Goal: Task Accomplishment & Management: Use online tool/utility

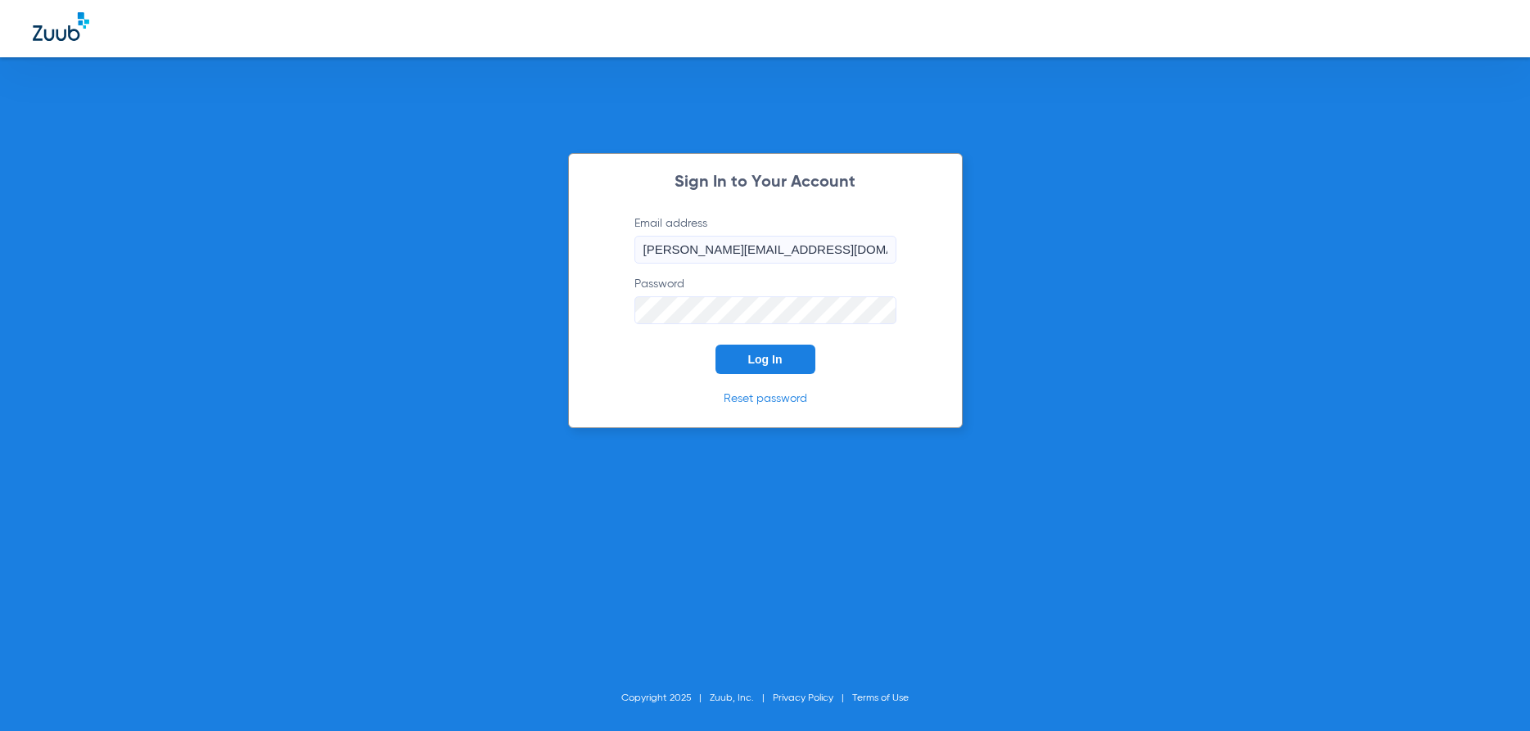
click at [761, 351] on button "Log In" at bounding box center [766, 359] width 100 height 29
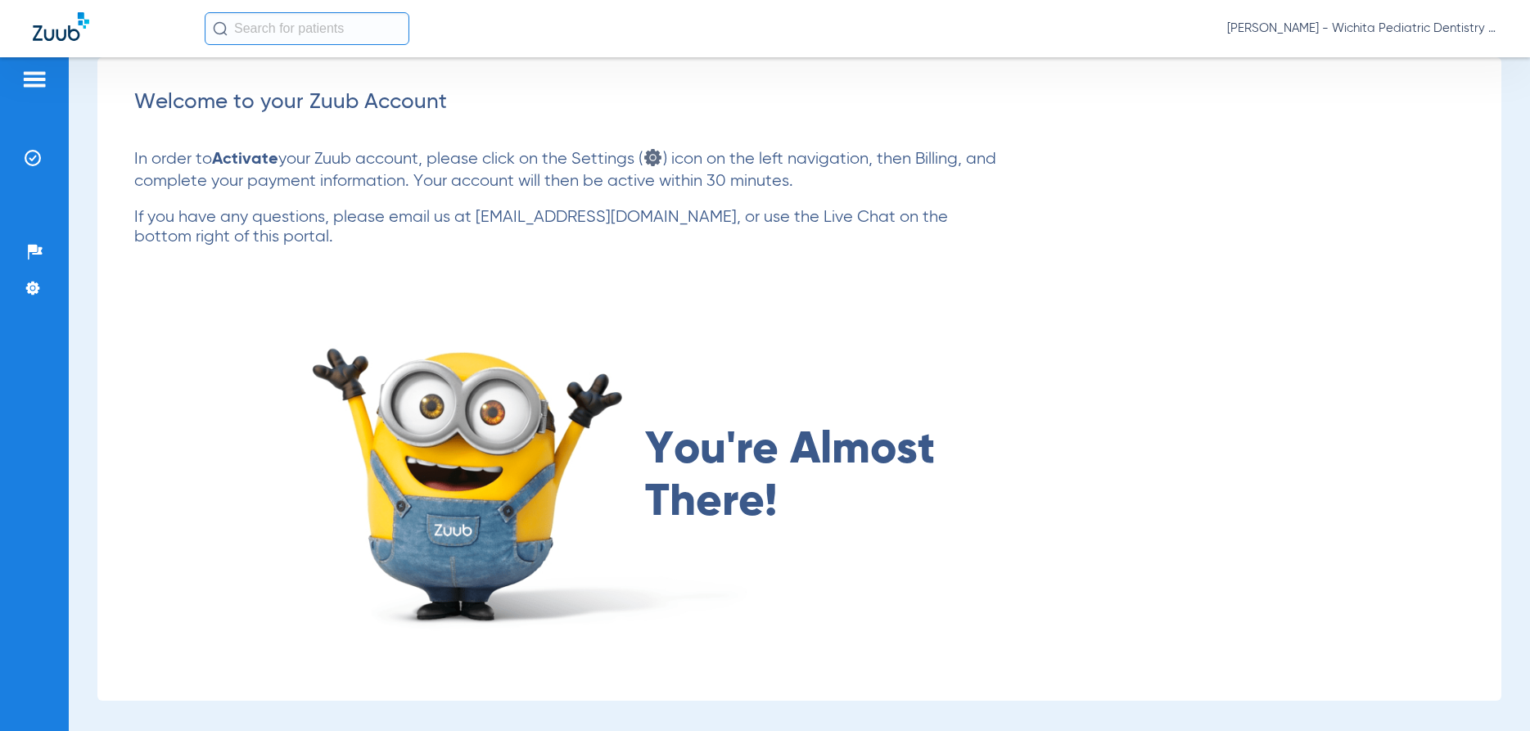
click at [33, 75] on img at bounding box center [34, 80] width 26 height 20
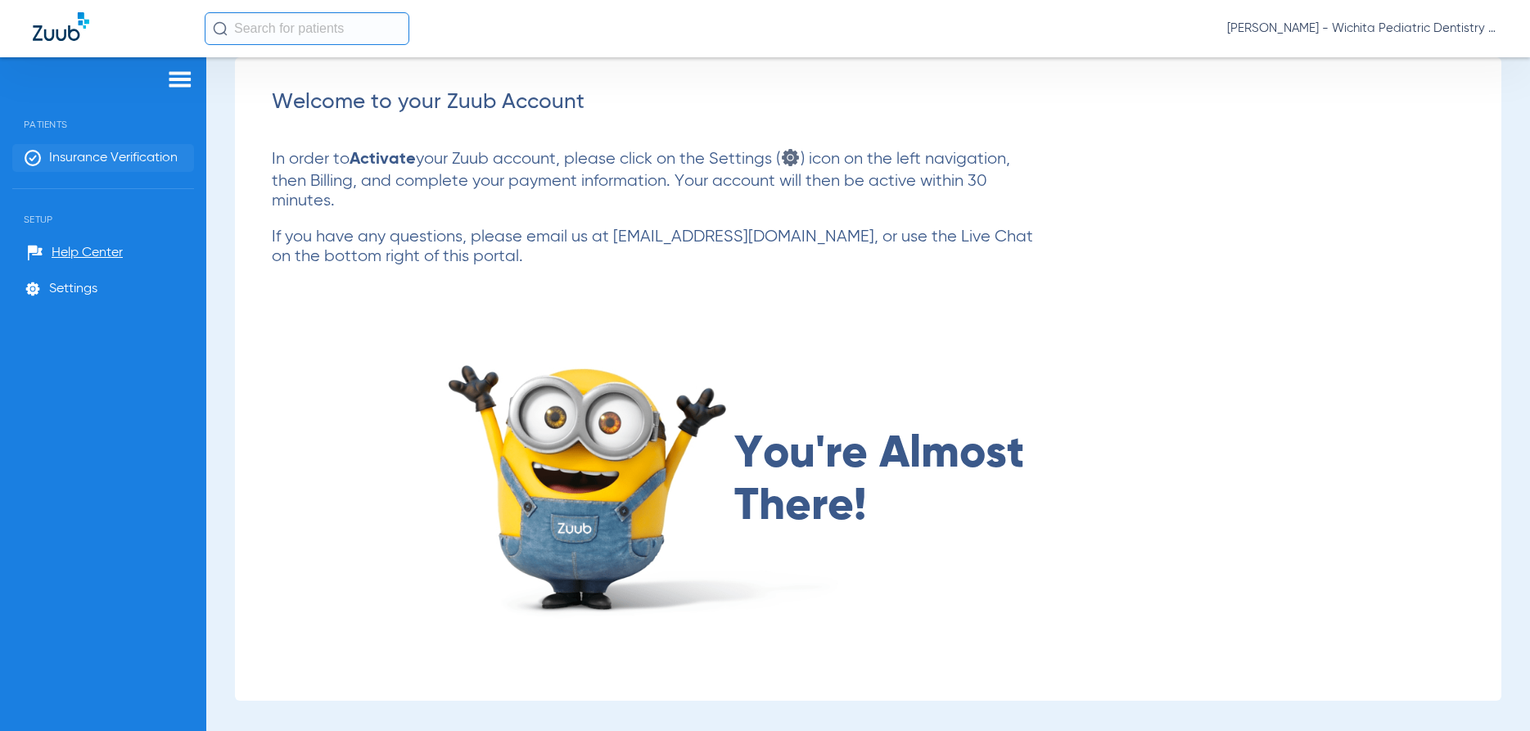
click at [62, 151] on span "Insurance Verification" at bounding box center [113, 158] width 129 height 16
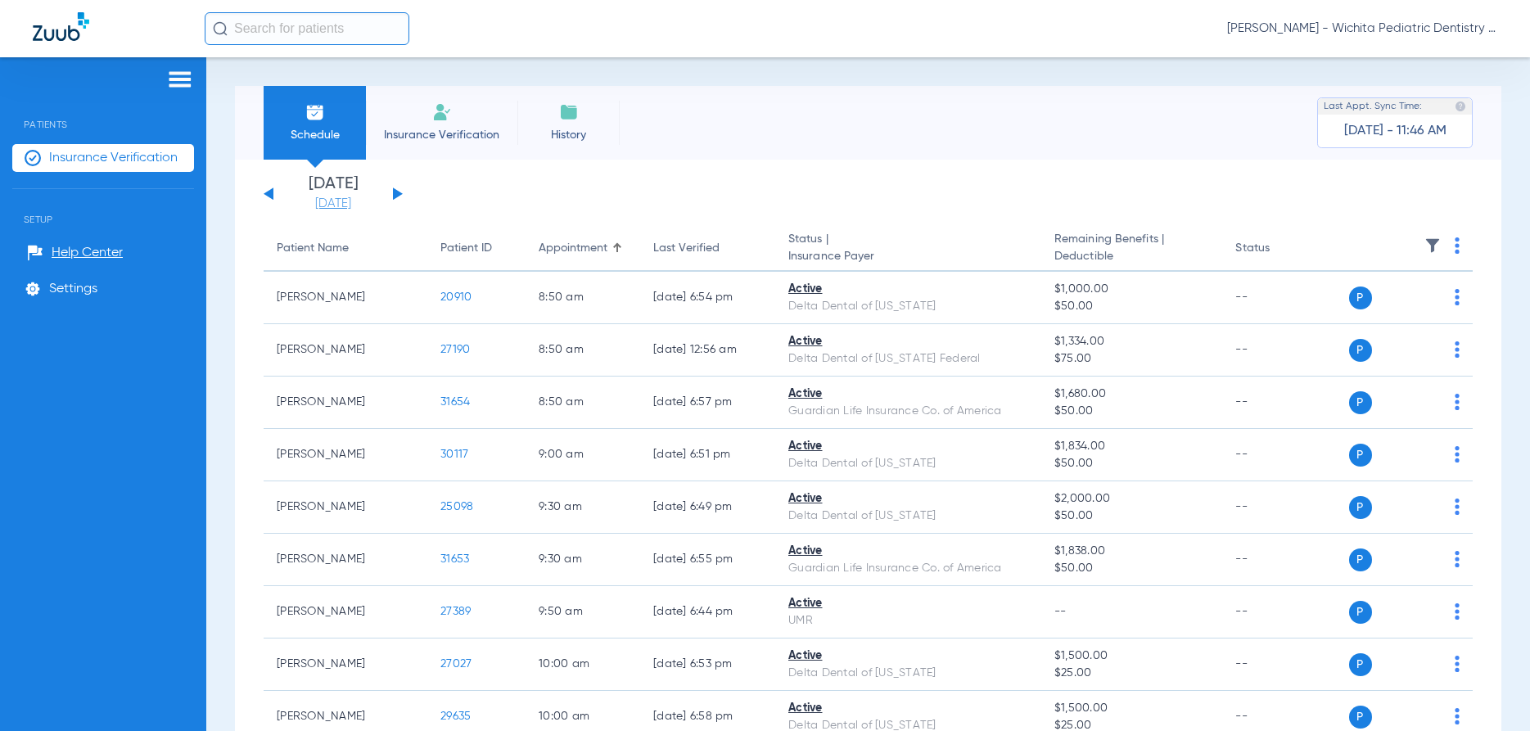
click at [329, 197] on link "[DATE]" at bounding box center [333, 204] width 98 height 16
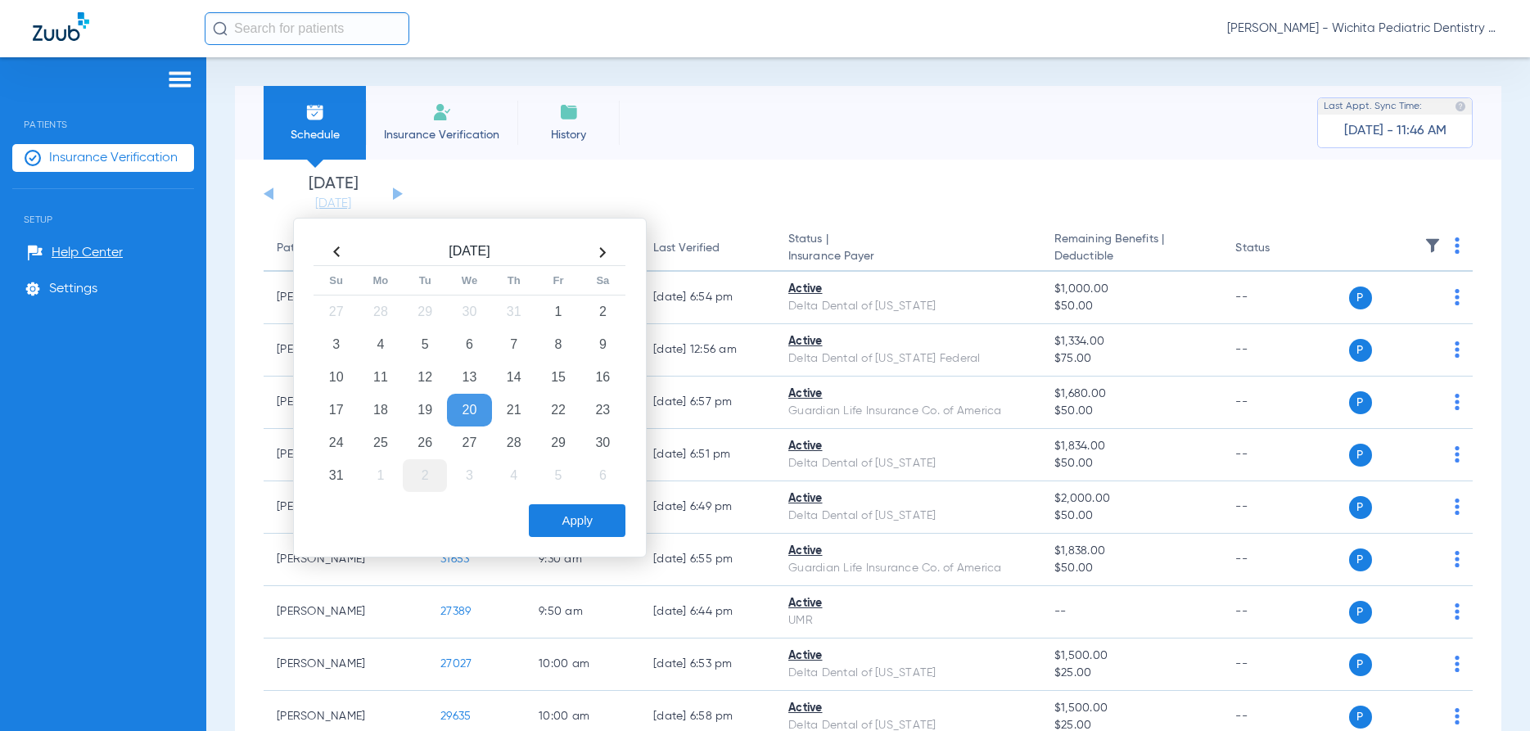
click at [430, 472] on td "2" at bounding box center [425, 475] width 44 height 33
click at [578, 514] on button "Apply" at bounding box center [577, 520] width 97 height 33
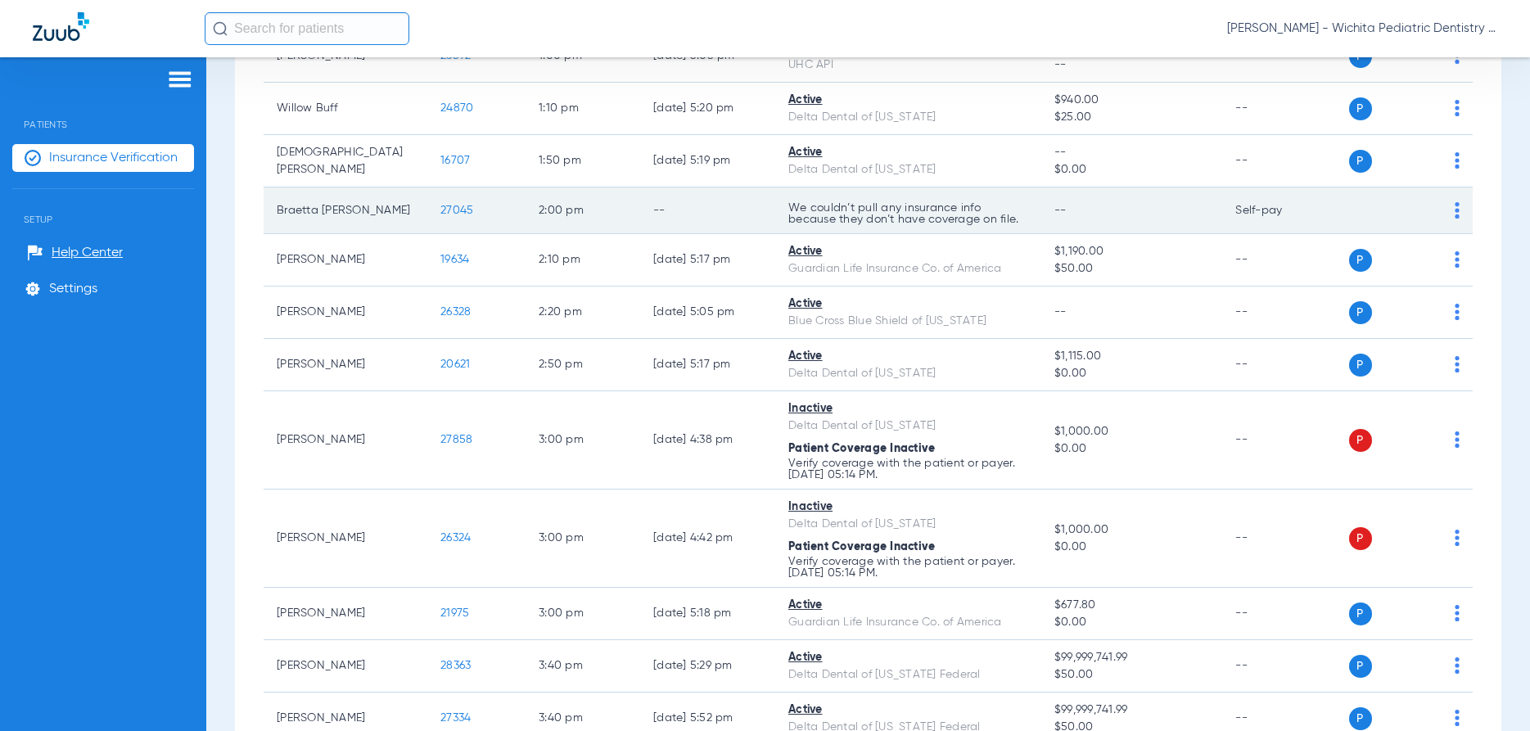
scroll to position [2104, 0]
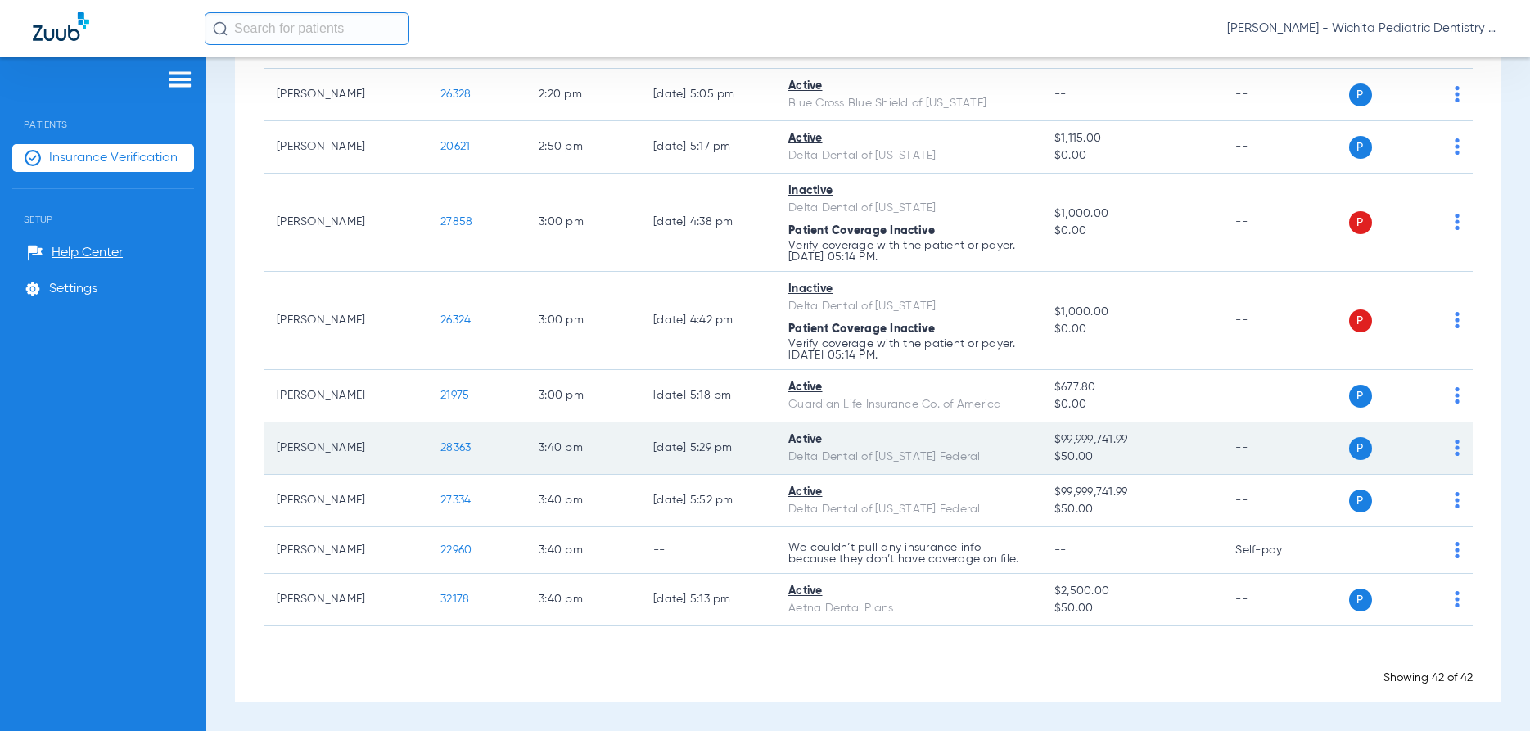
click at [453, 445] on span "28363" at bounding box center [456, 447] width 30 height 11
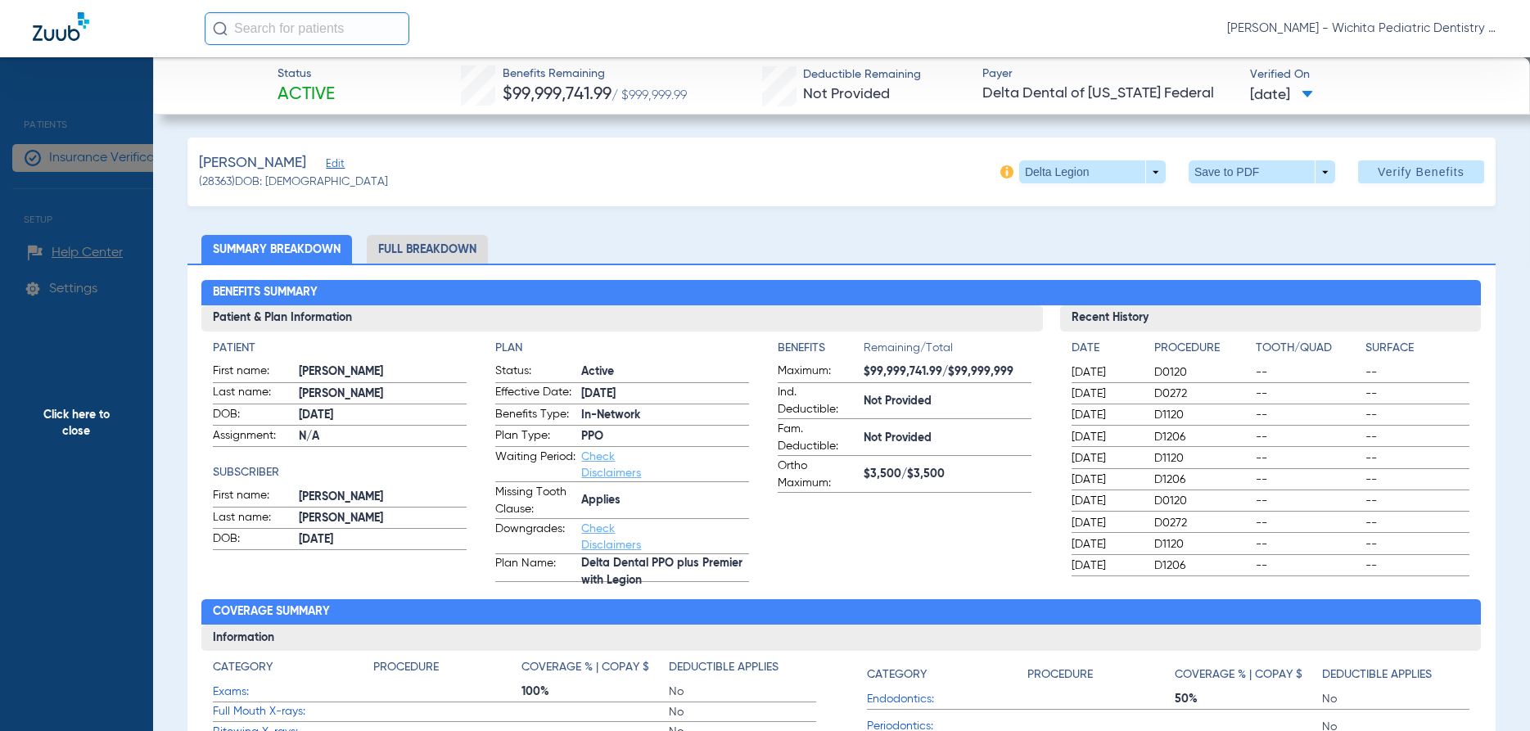
click at [84, 411] on span "Click here to close" at bounding box center [76, 422] width 153 height 731
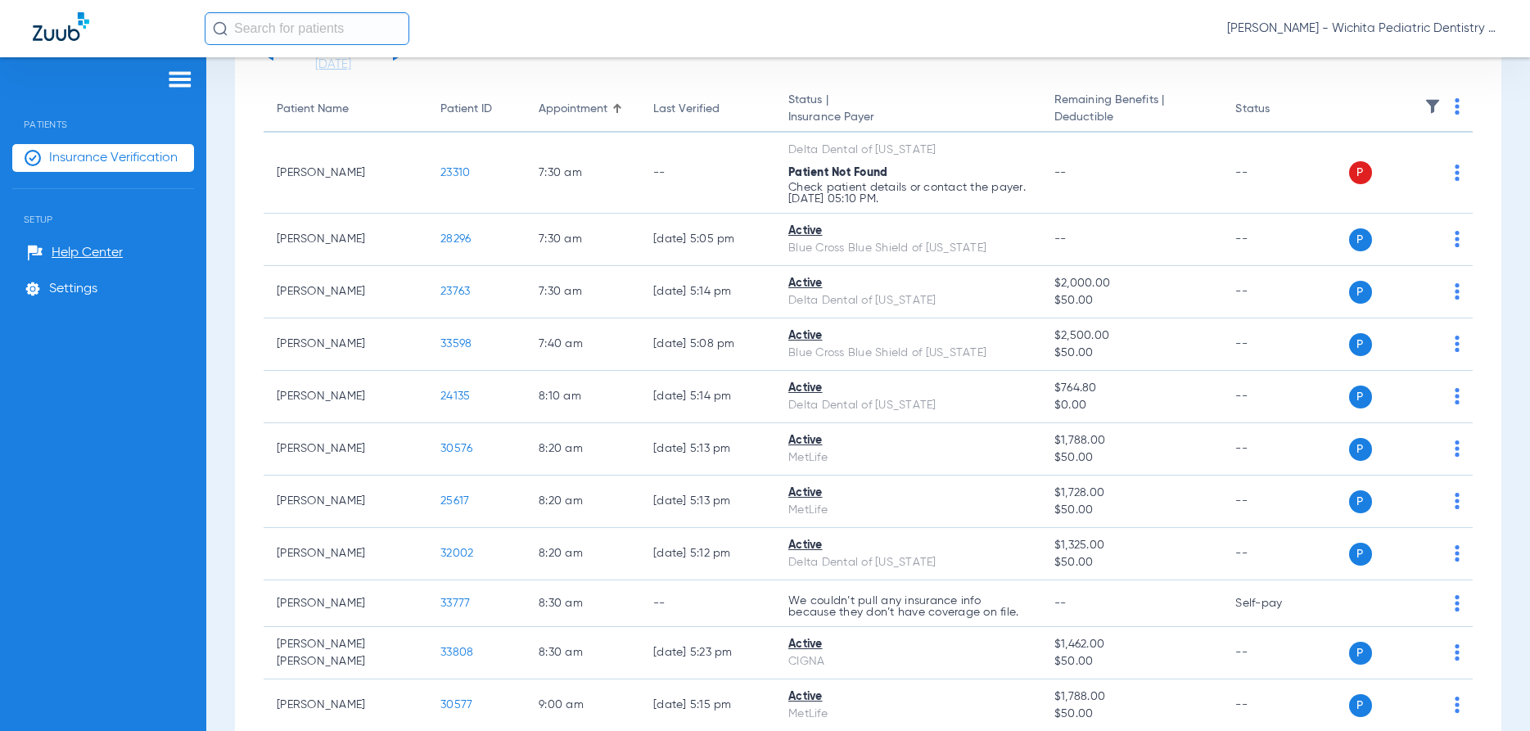
scroll to position [0, 0]
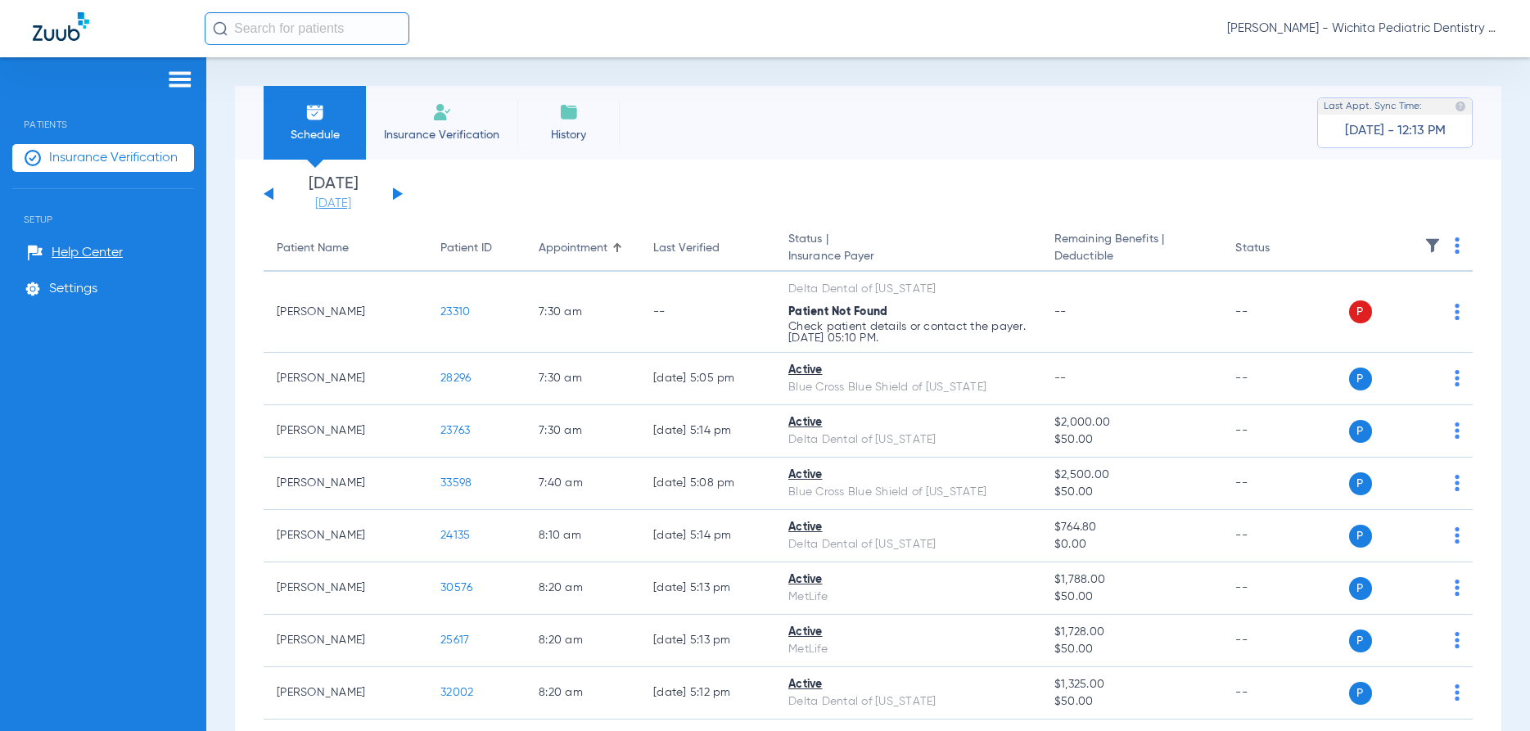
click at [336, 209] on link "[DATE]" at bounding box center [333, 204] width 98 height 16
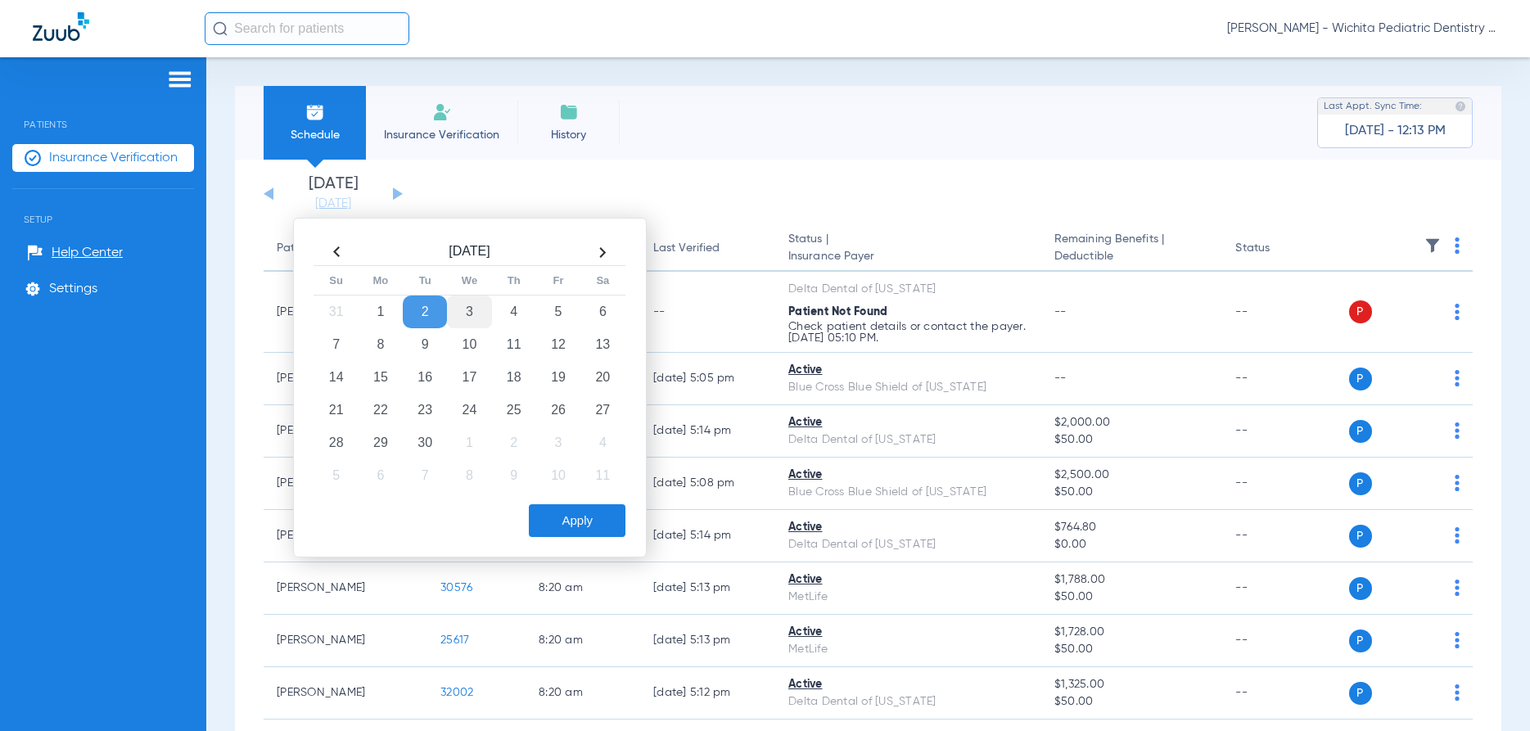
click at [454, 307] on td "3" at bounding box center [469, 312] width 44 height 33
click at [581, 525] on button "Apply" at bounding box center [577, 520] width 97 height 33
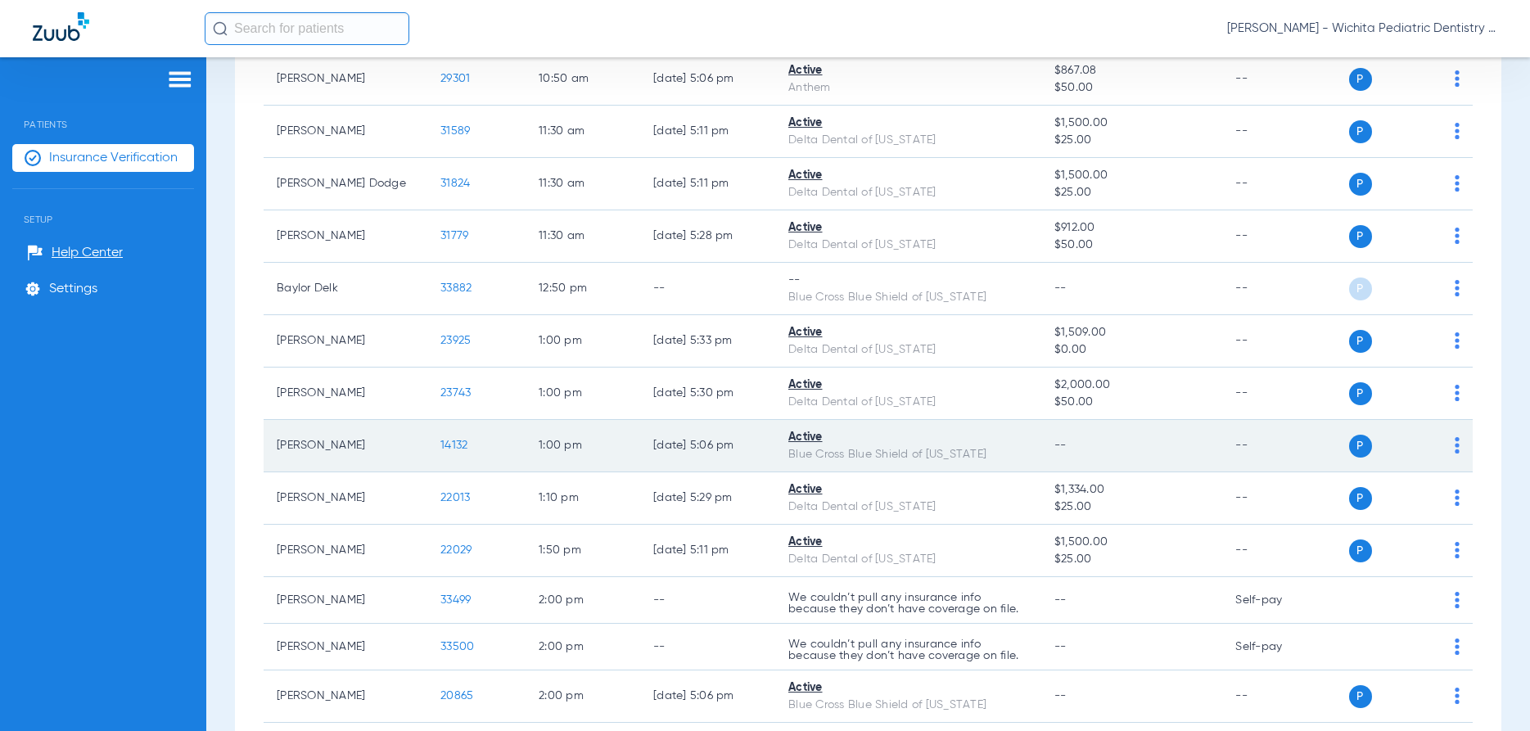
scroll to position [1371, 0]
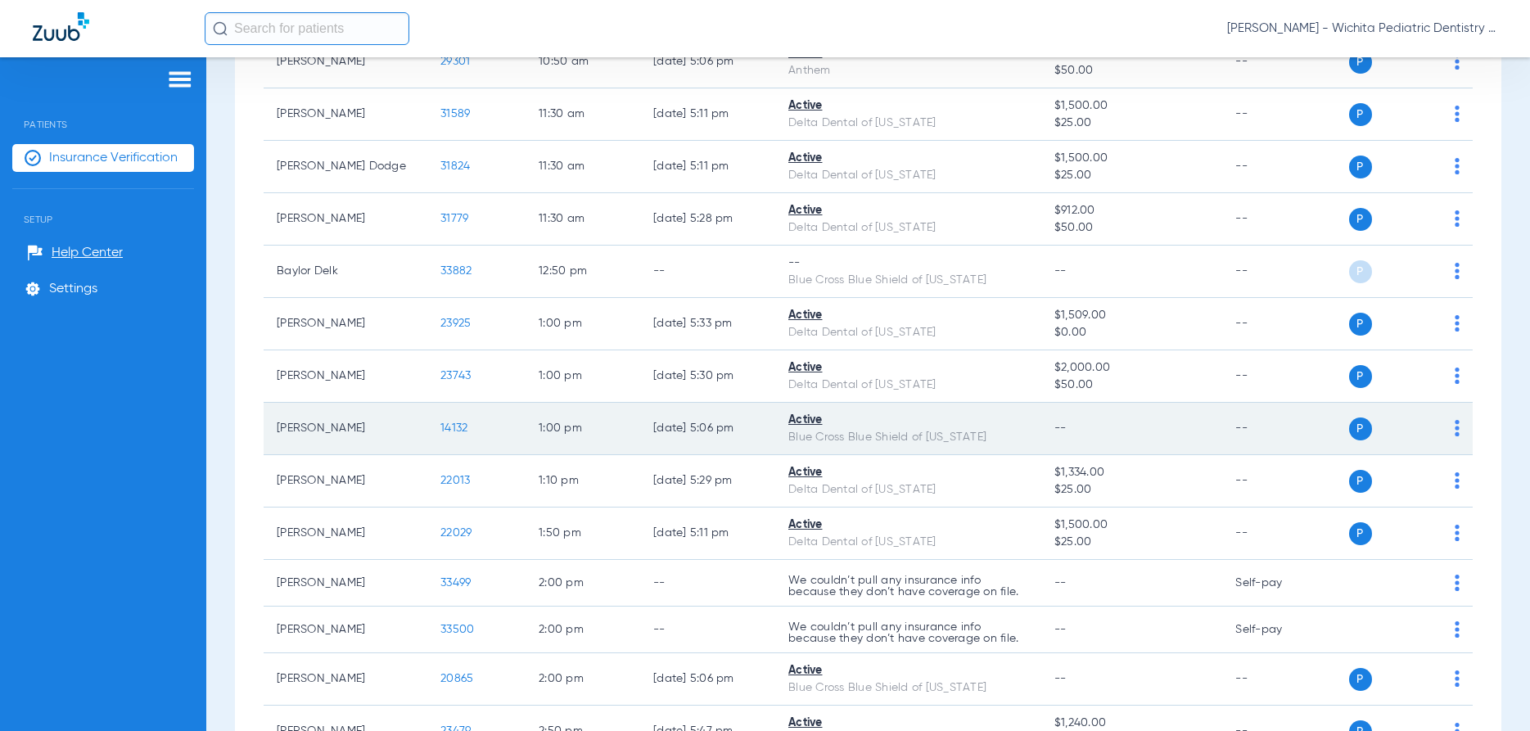
click at [465, 427] on span "14132" at bounding box center [454, 427] width 27 height 11
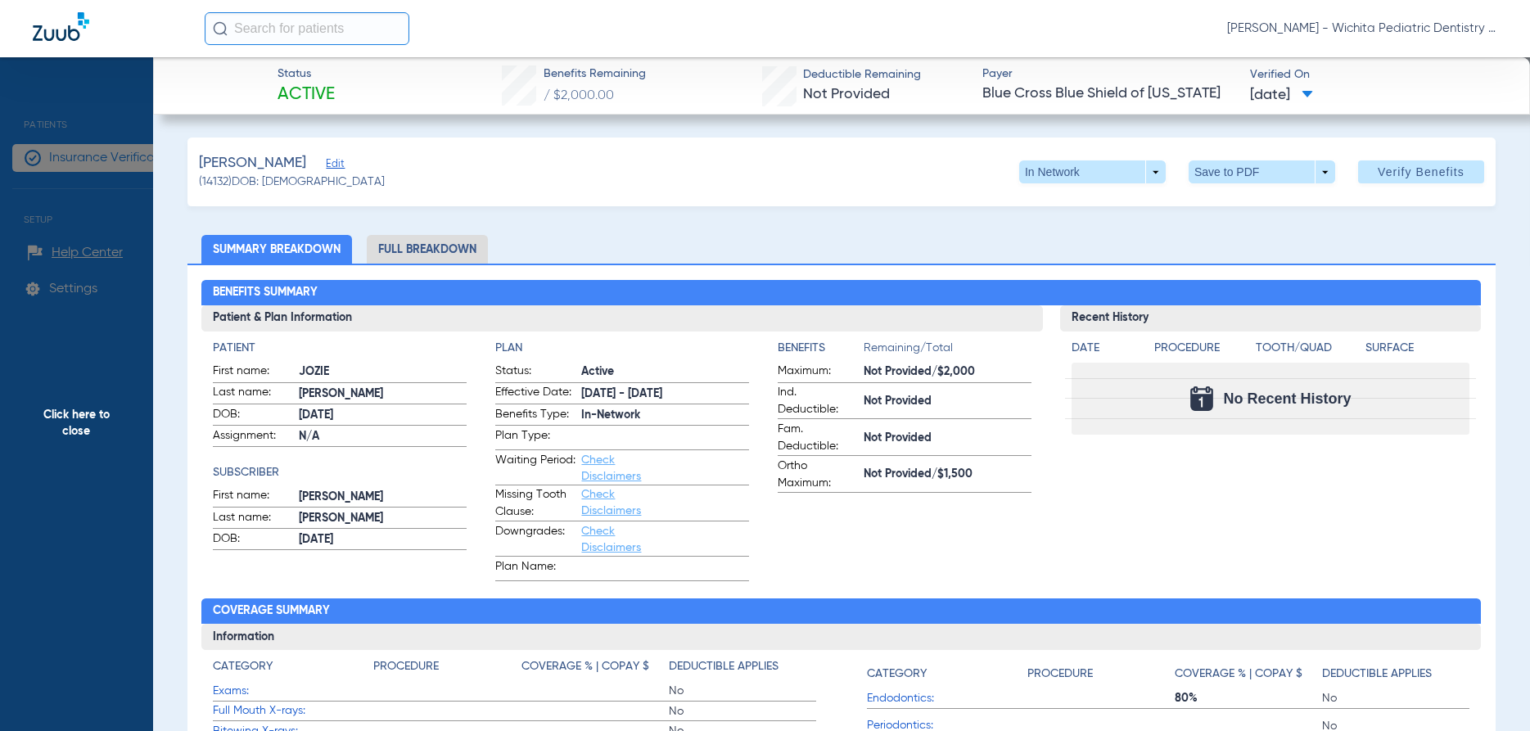
click at [74, 413] on span "Click here to close" at bounding box center [76, 422] width 153 height 731
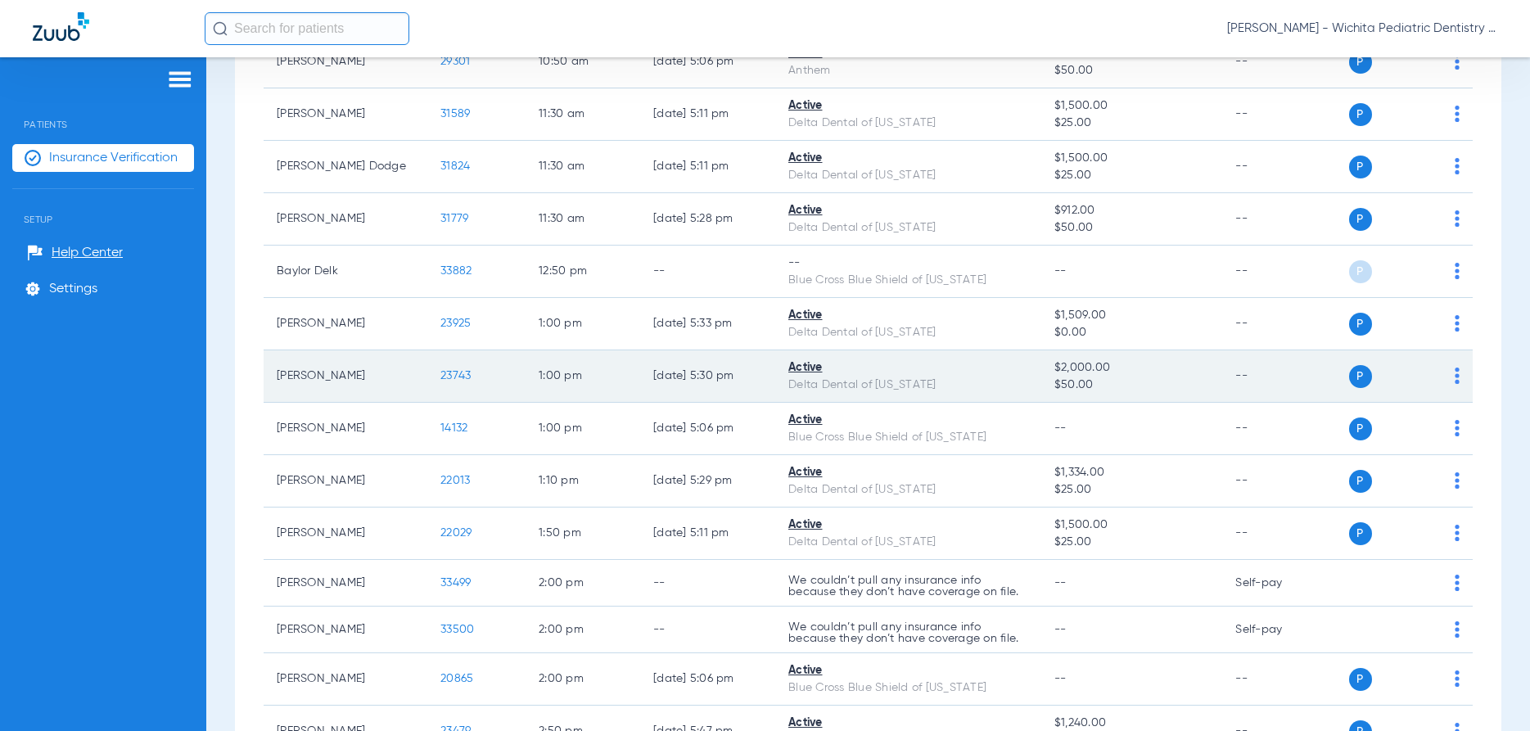
click at [386, 351] on td "[PERSON_NAME]" at bounding box center [346, 376] width 164 height 52
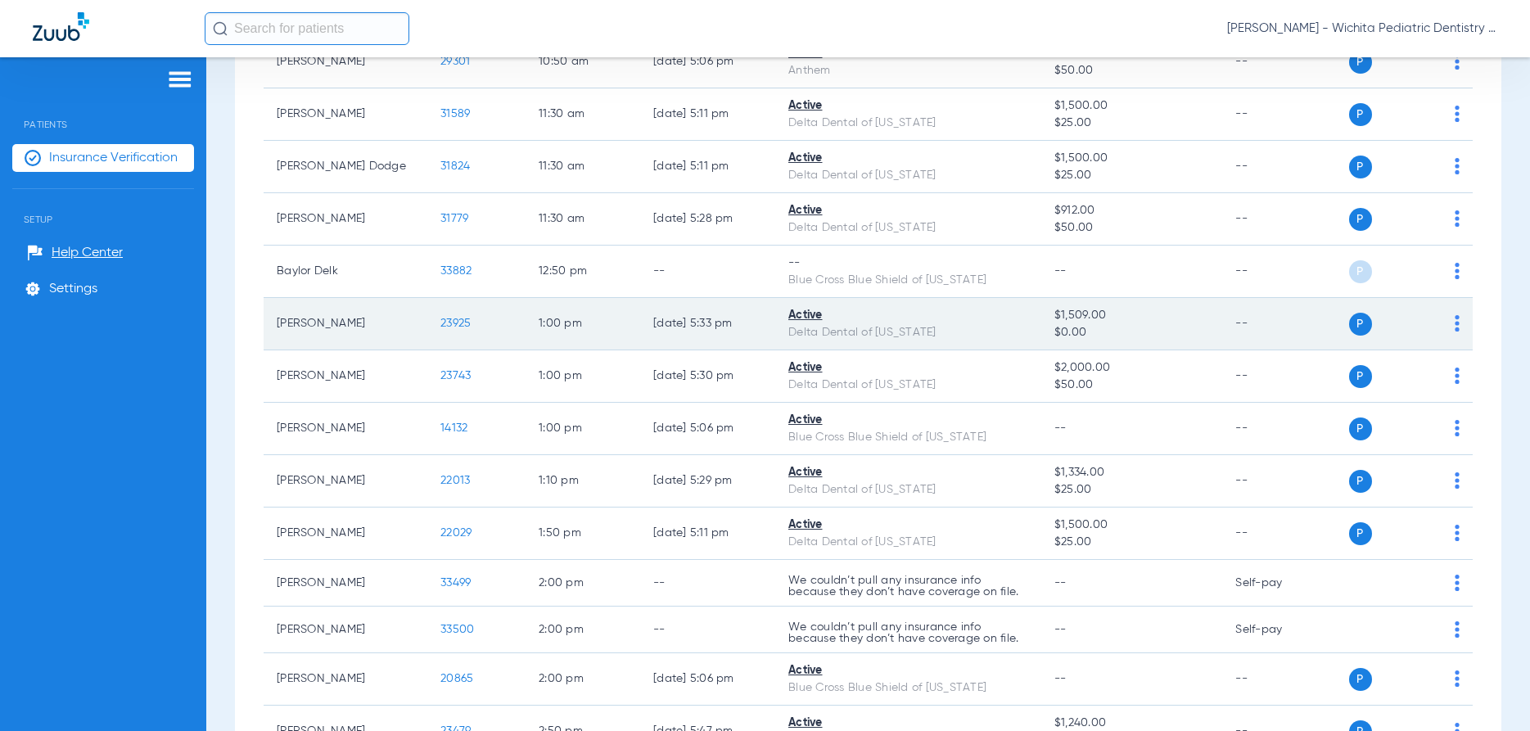
click at [451, 329] on span "23925" at bounding box center [456, 323] width 30 height 11
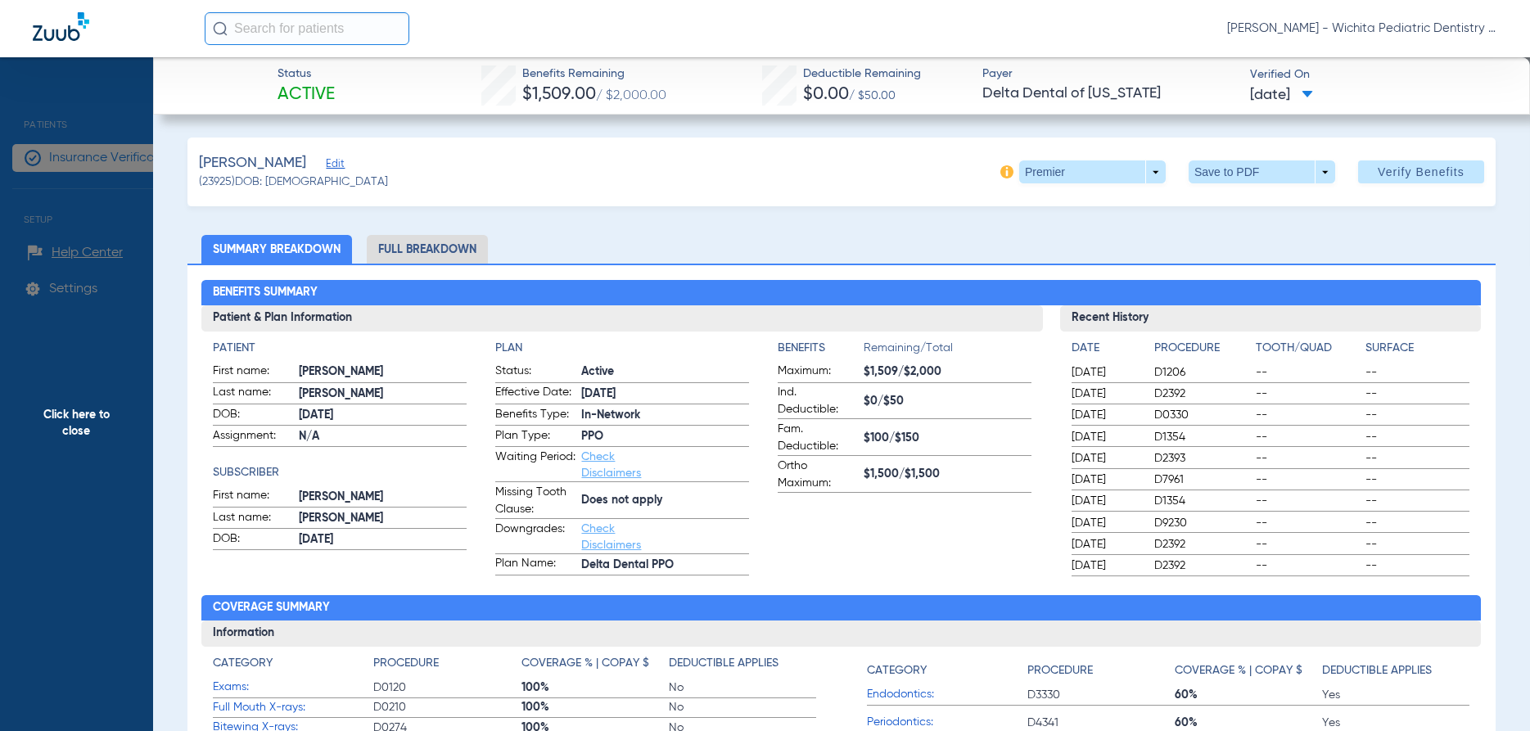
click at [79, 415] on span "Click here to close" at bounding box center [76, 422] width 153 height 731
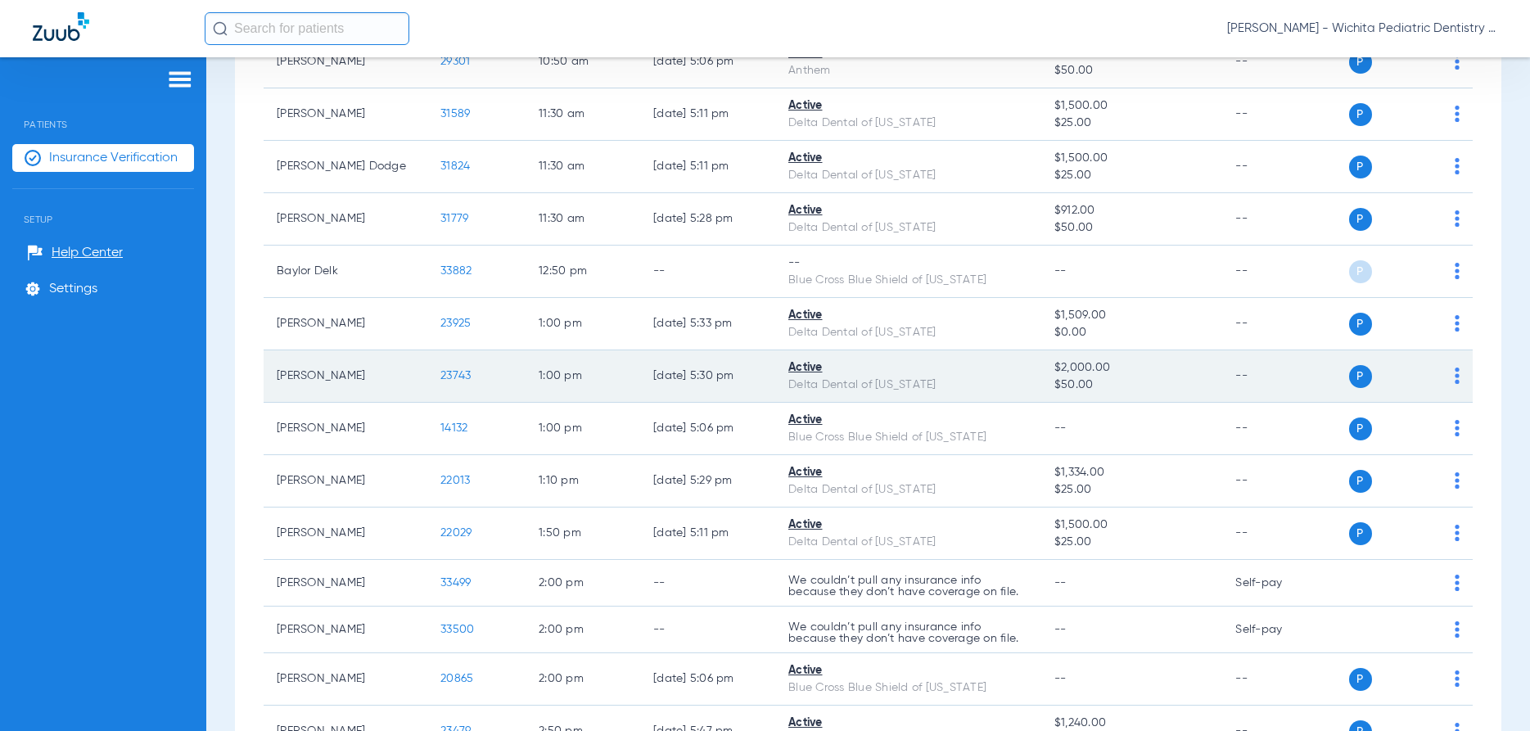
click at [457, 373] on span "23743" at bounding box center [456, 375] width 30 height 11
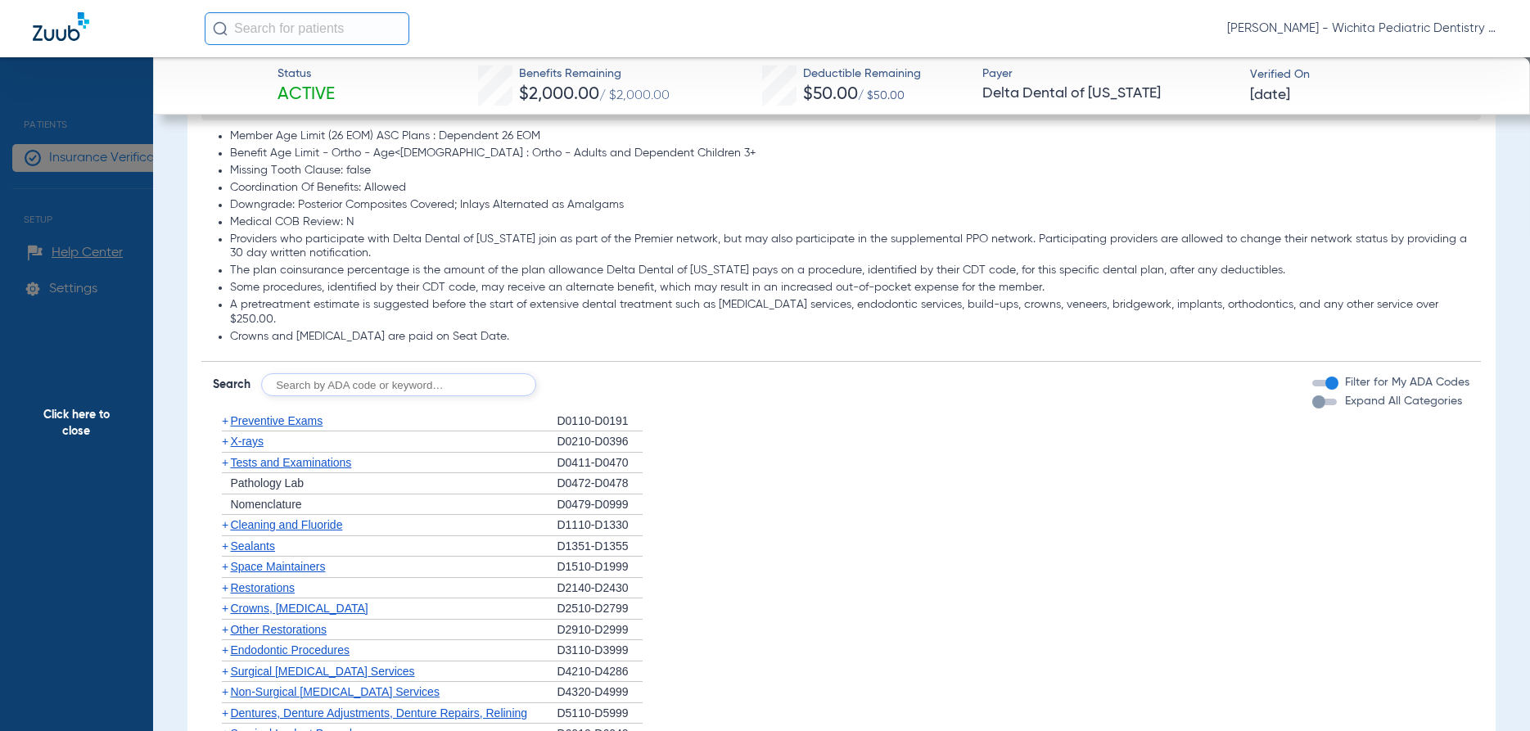
scroll to position [1022, 0]
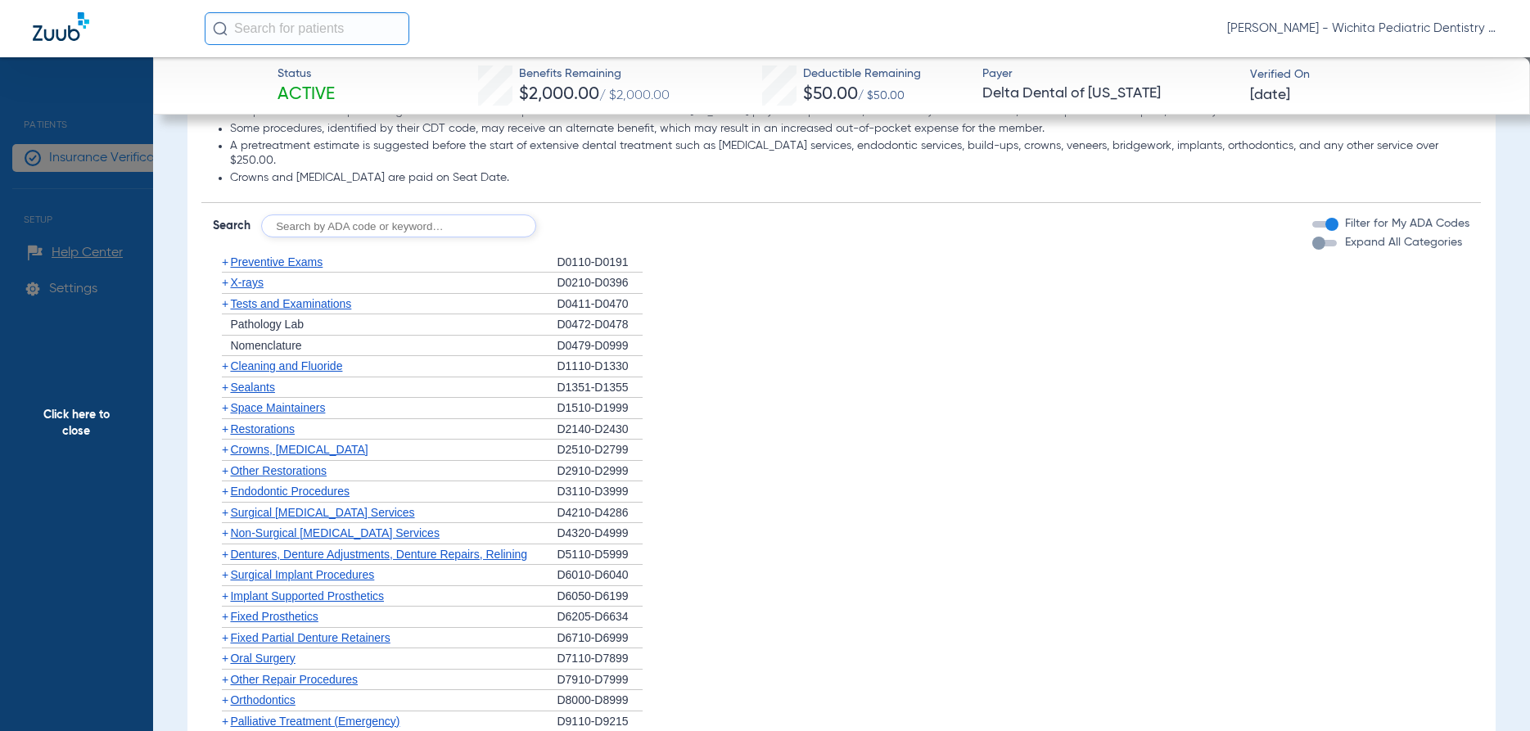
click at [252, 276] on span "X-rays" at bounding box center [246, 282] width 33 height 13
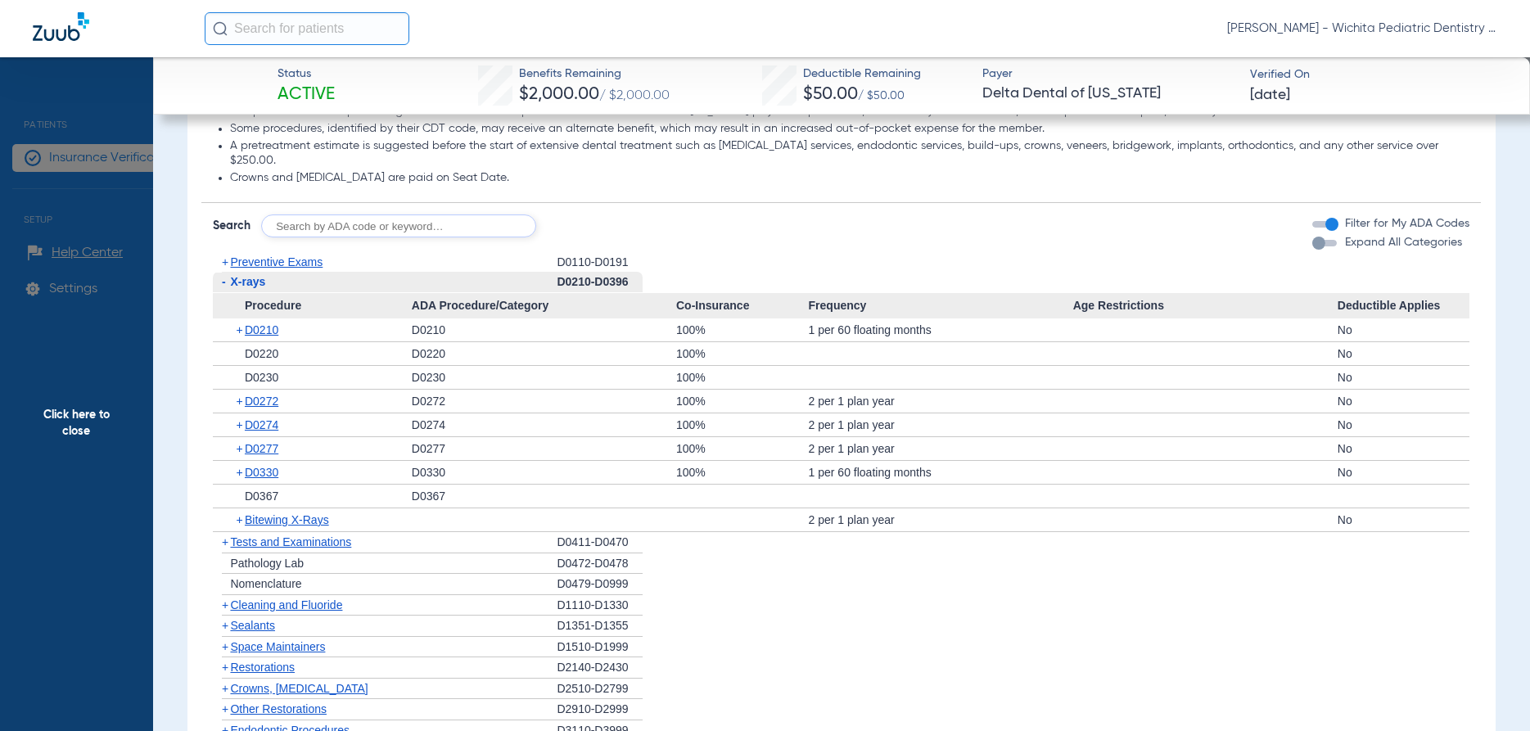
click at [85, 414] on span "Click here to close" at bounding box center [76, 422] width 153 height 731
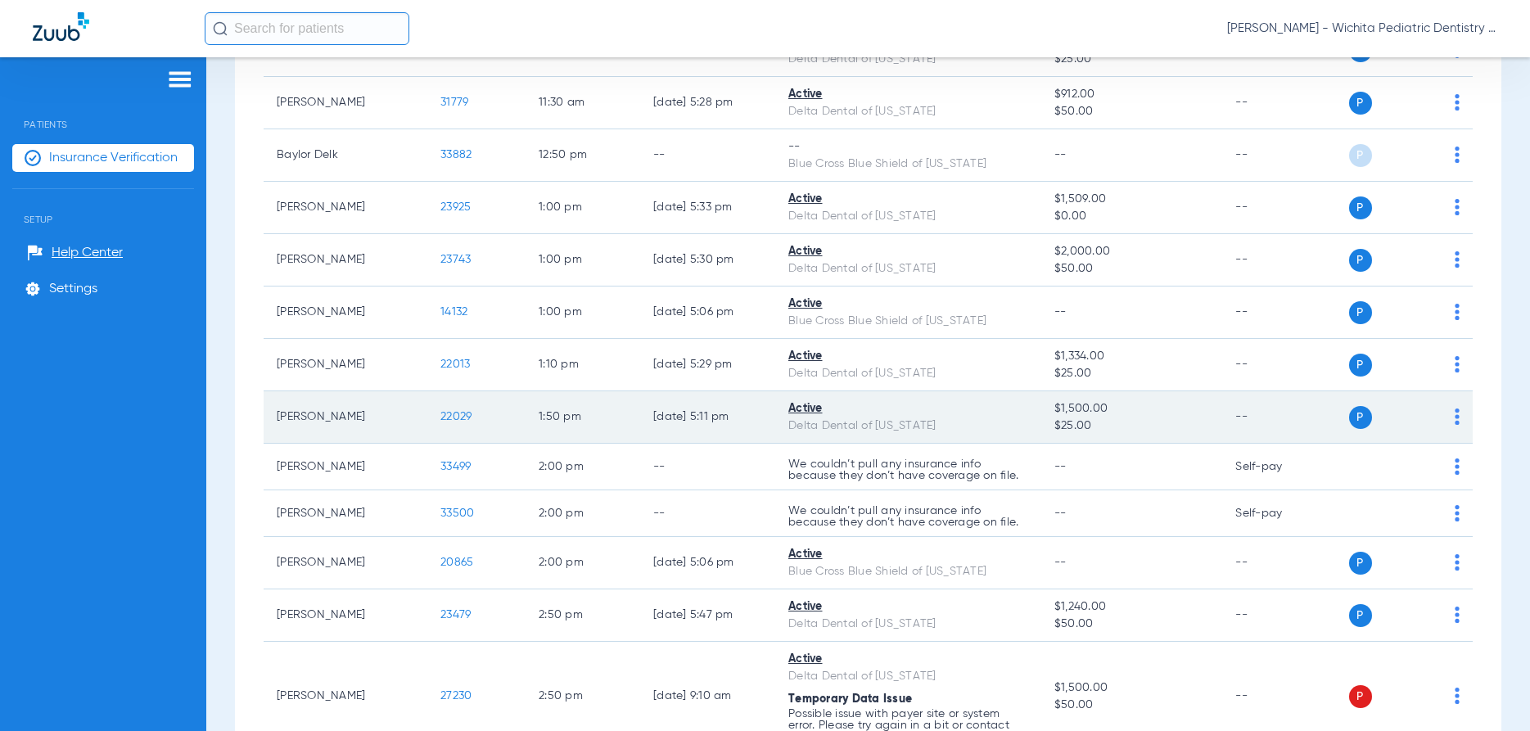
scroll to position [1528, 0]
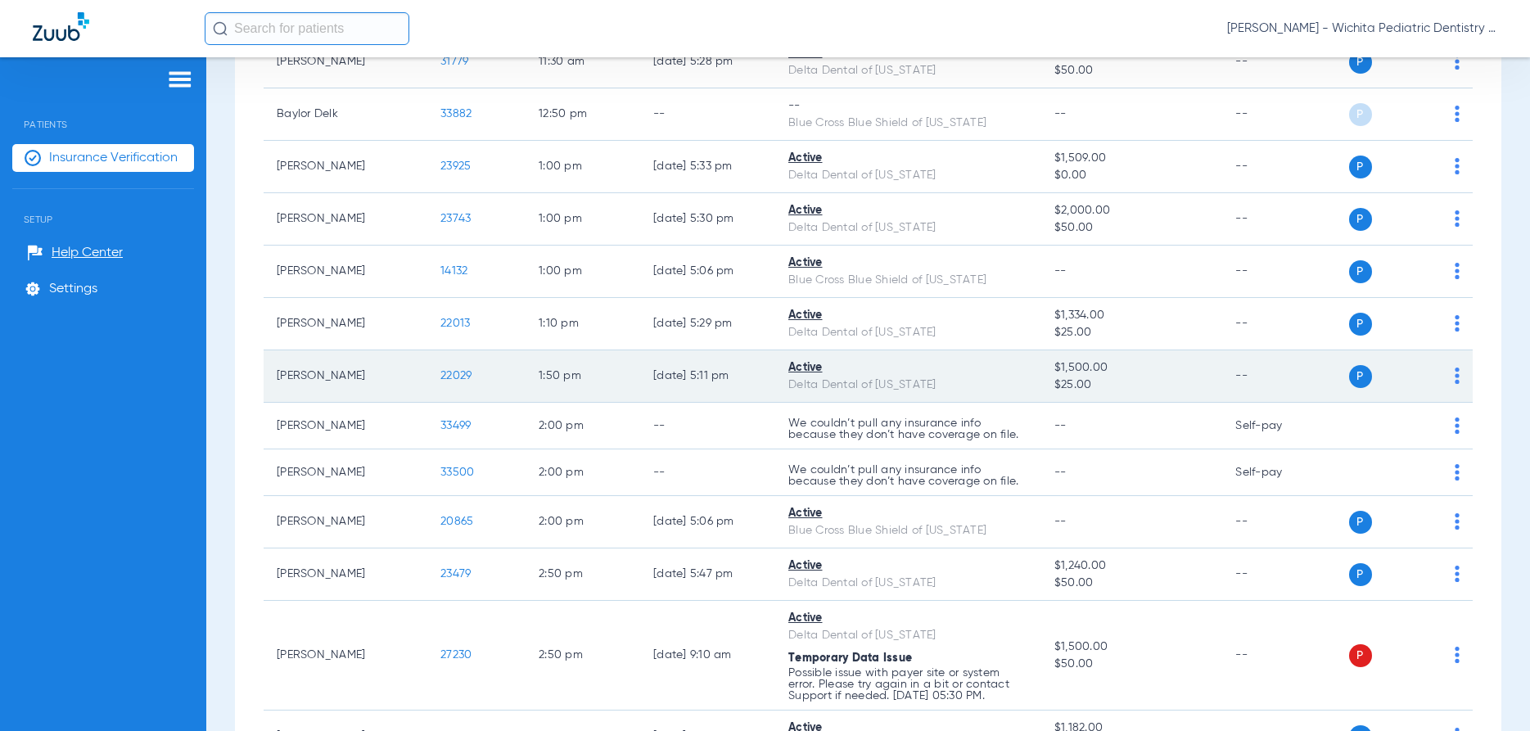
click at [459, 375] on span "22029" at bounding box center [456, 375] width 31 height 11
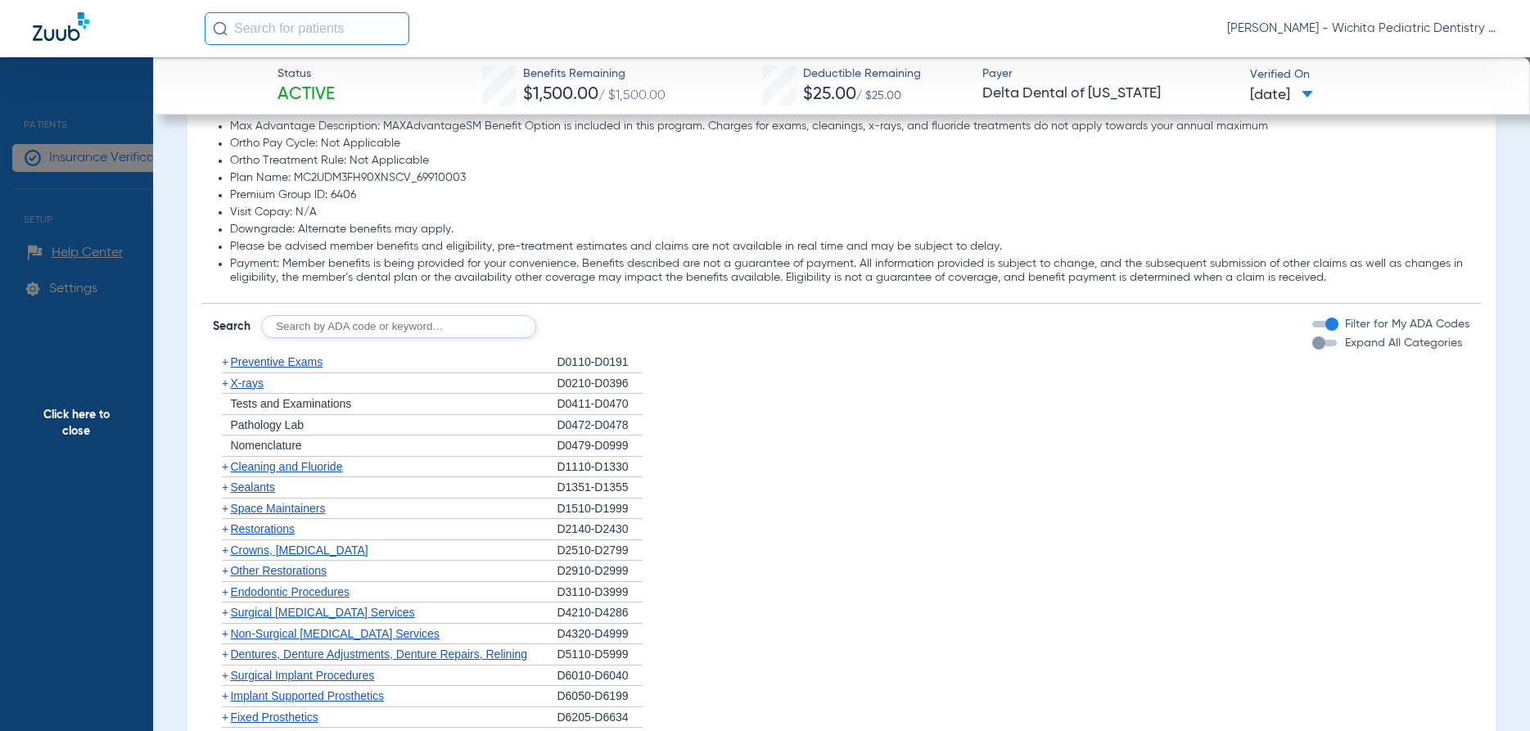
scroll to position [1100, 0]
drag, startPoint x: 283, startPoint y: 353, endPoint x: 286, endPoint y: 365, distance: 12.5
click at [283, 354] on span "Preventive Exams" at bounding box center [276, 357] width 93 height 13
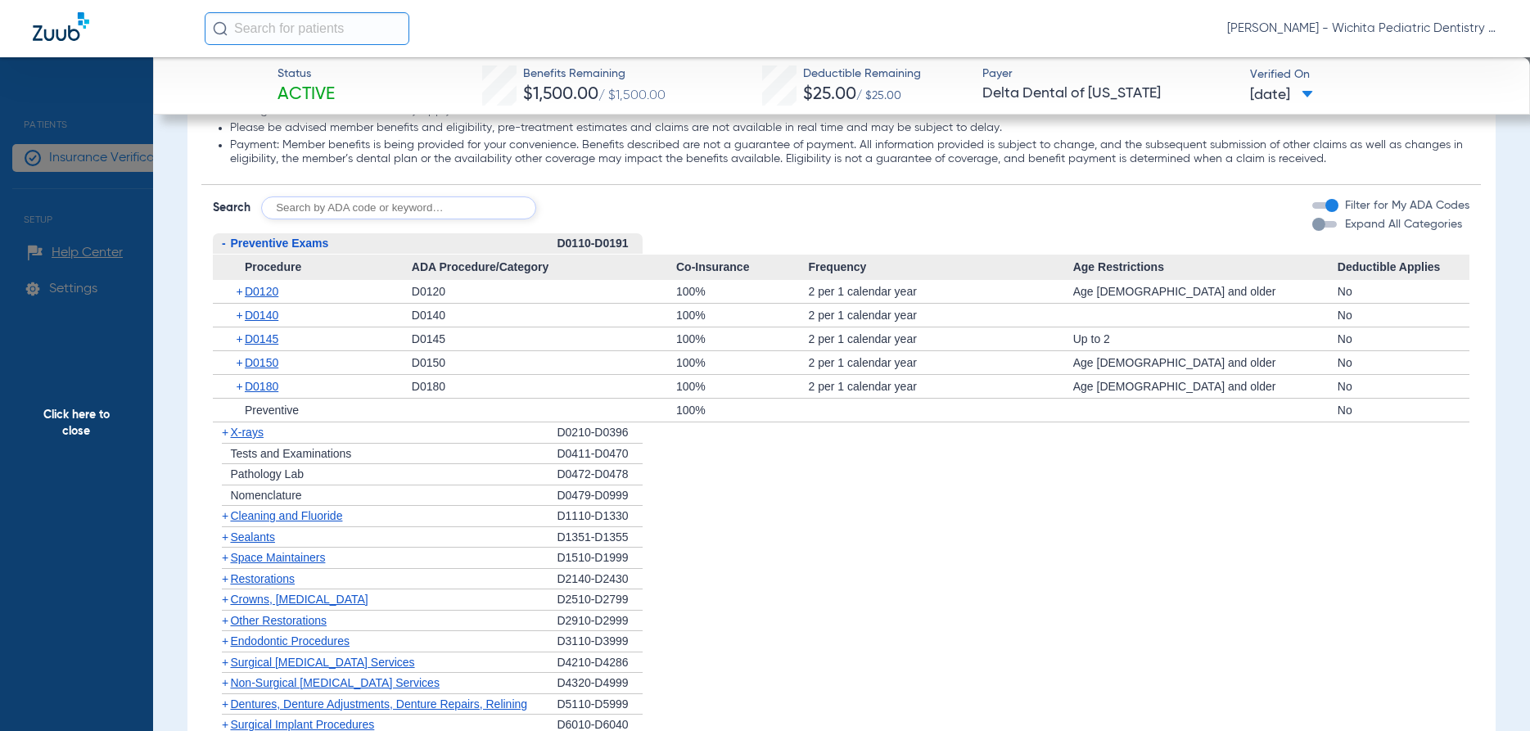
scroll to position [1258, 0]
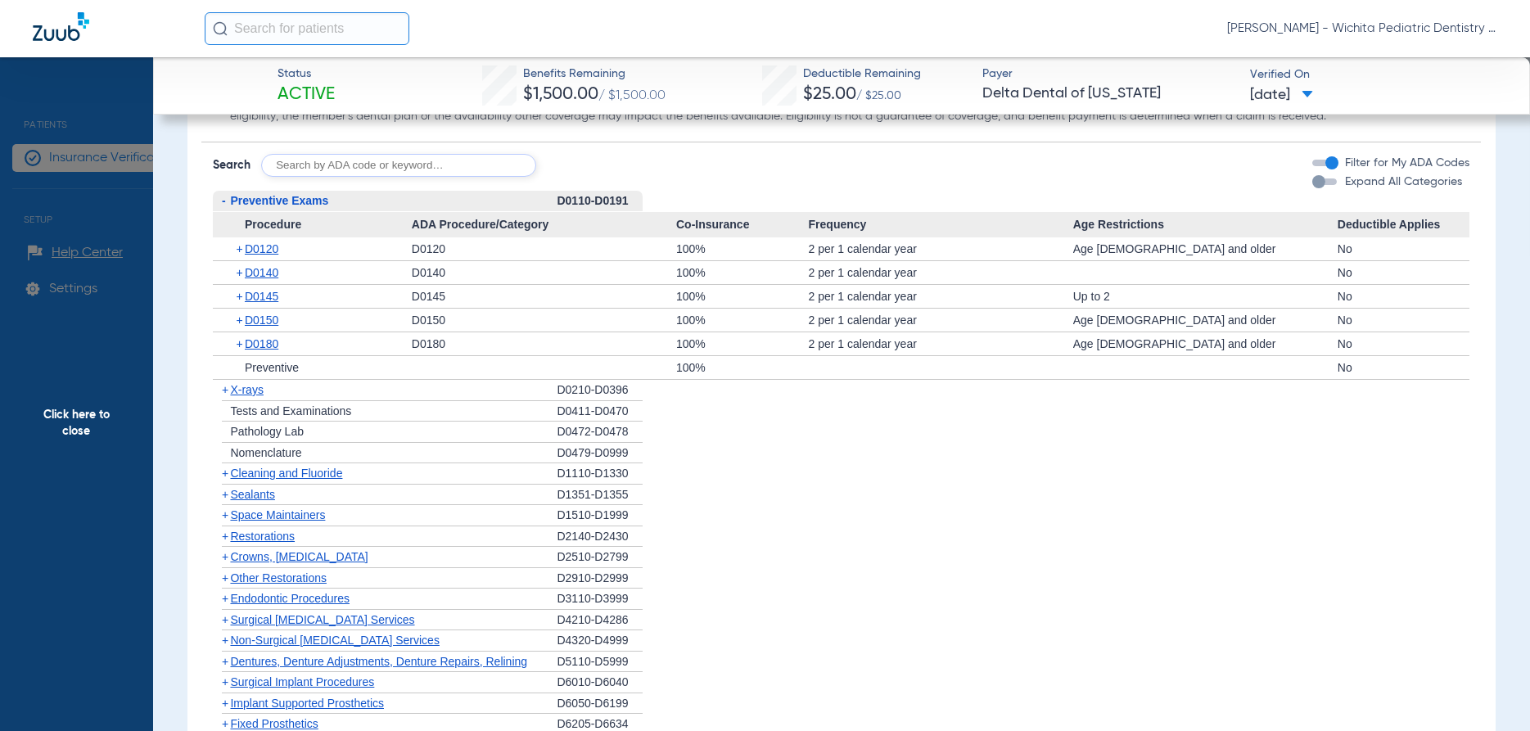
click at [244, 390] on span "X-rays" at bounding box center [246, 389] width 33 height 13
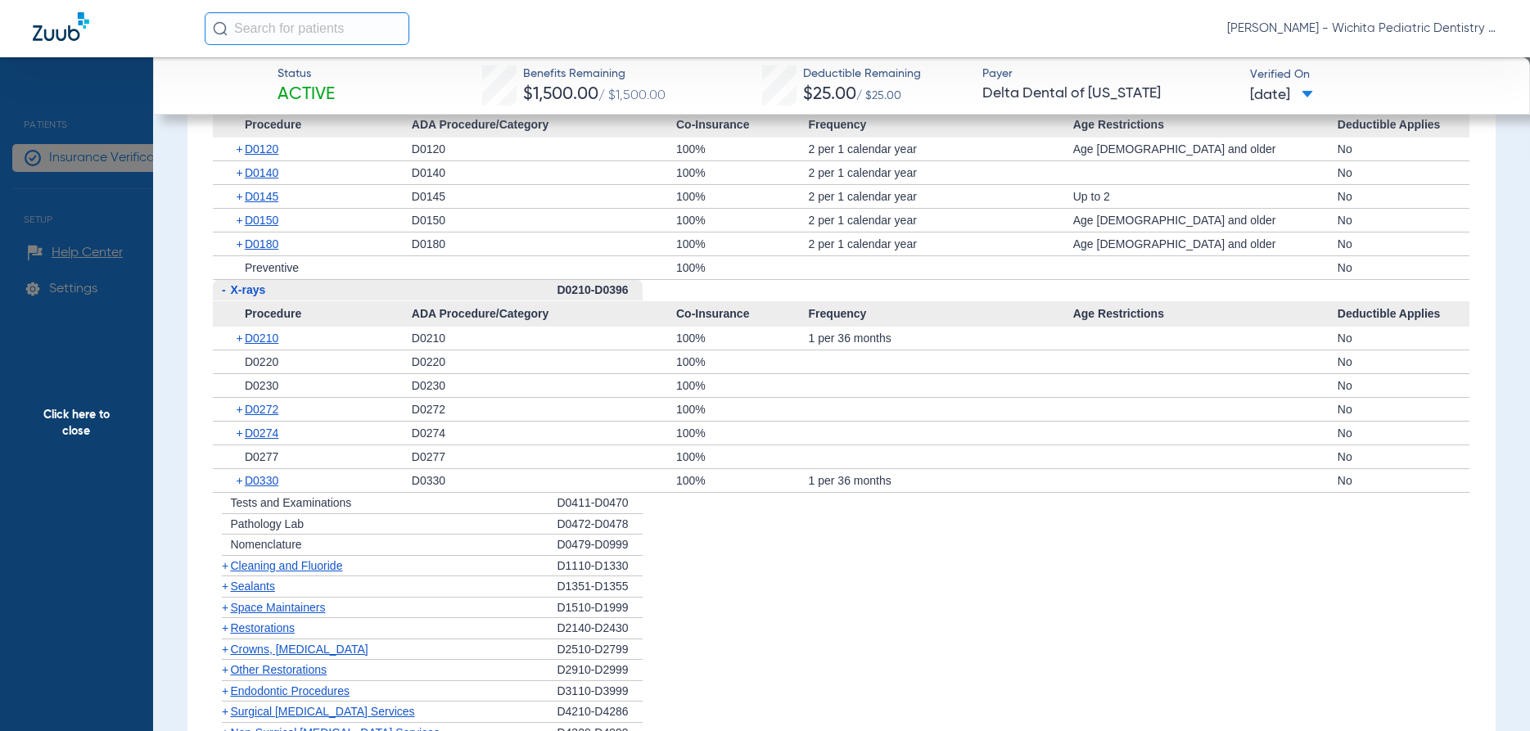
scroll to position [1415, 0]
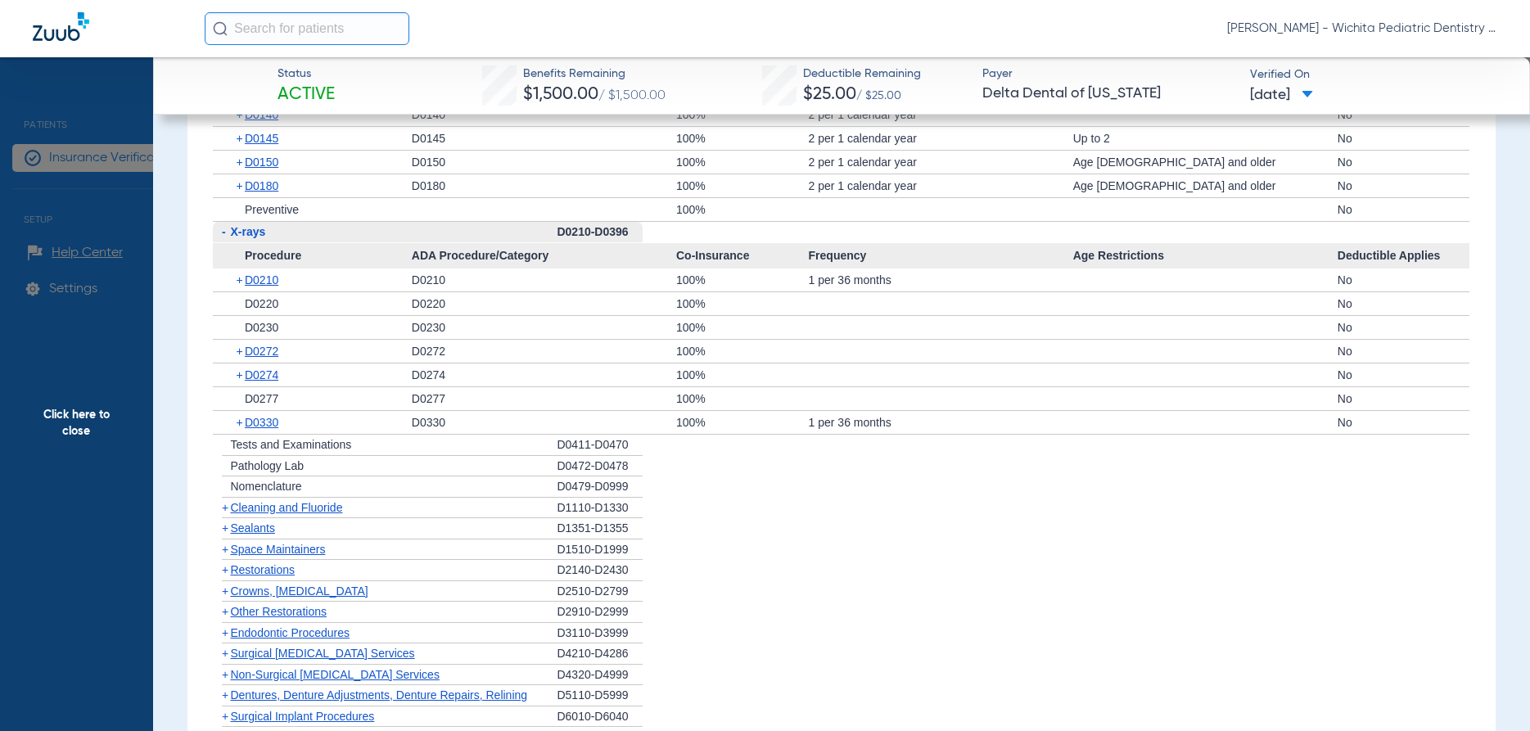
click at [269, 513] on span "Cleaning and Fluoride" at bounding box center [286, 507] width 112 height 13
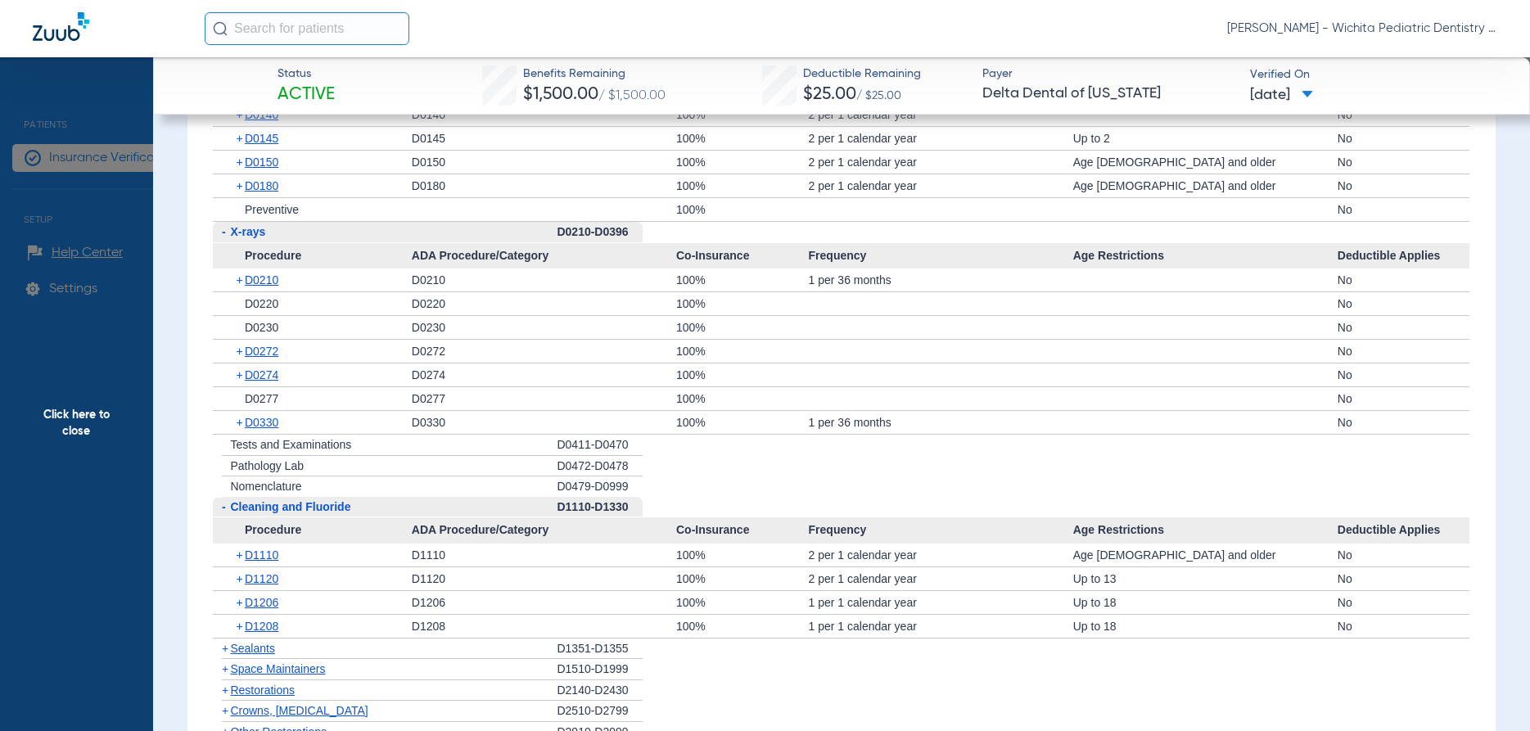
click at [77, 422] on span "Click here to close" at bounding box center [76, 422] width 153 height 731
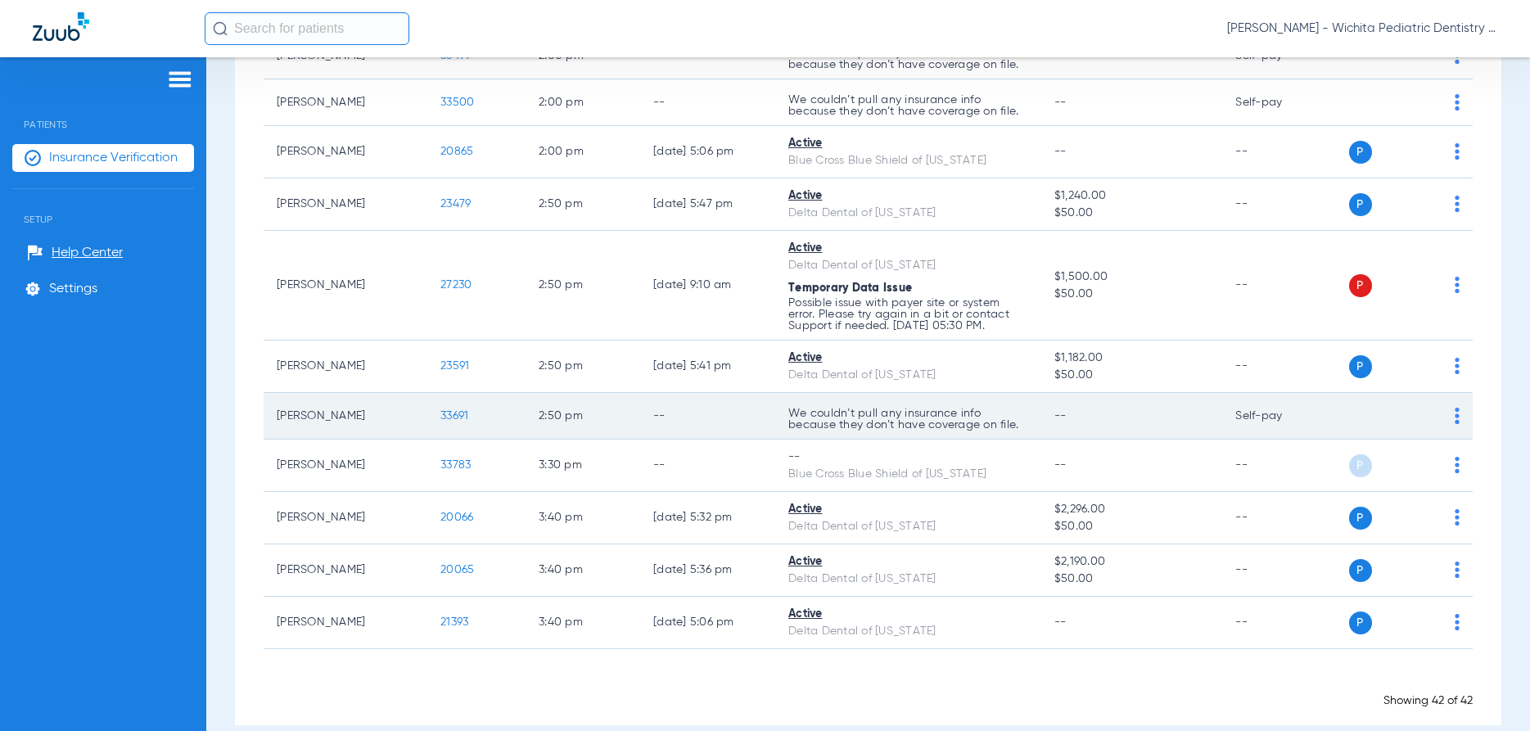
scroll to position [1921, 0]
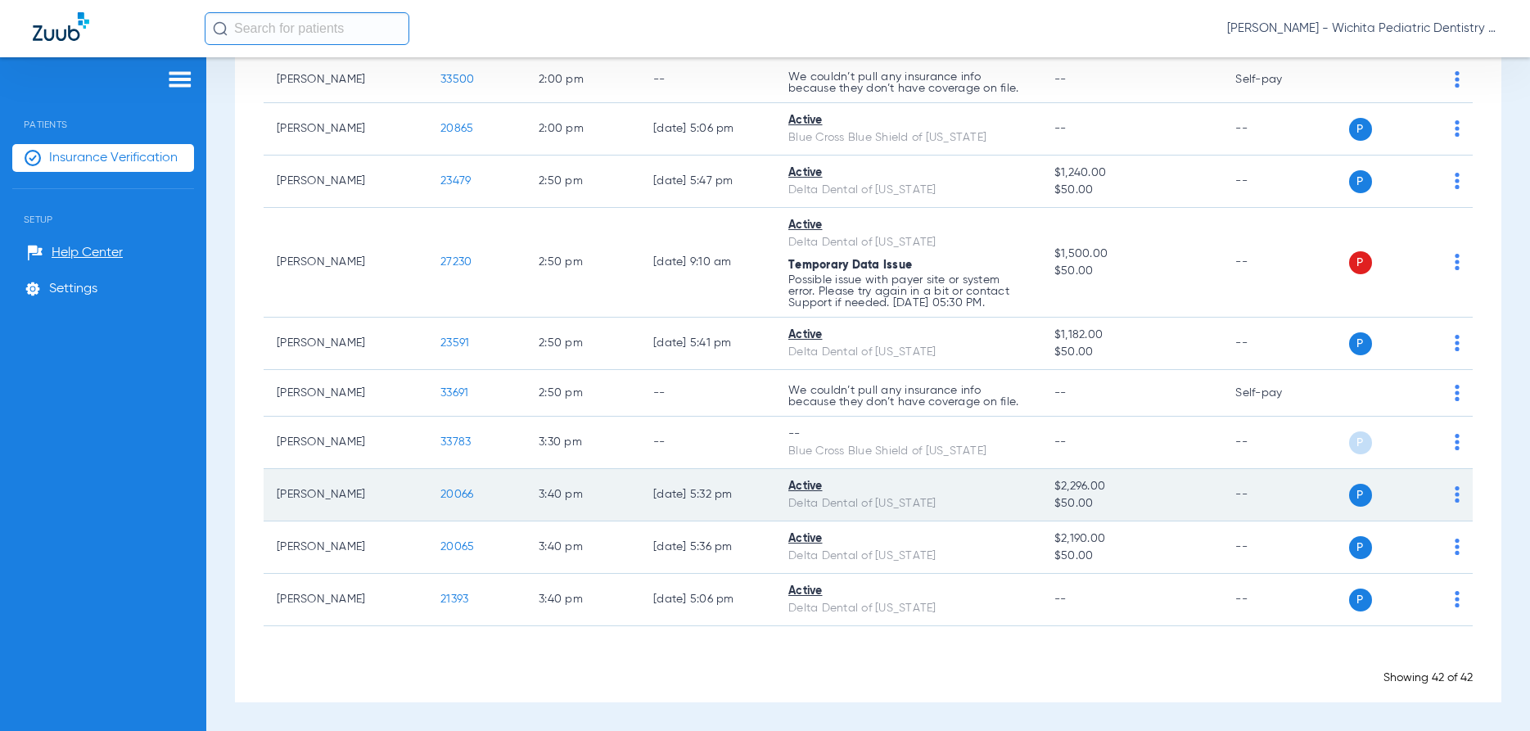
click at [290, 498] on td "[PERSON_NAME]" at bounding box center [346, 495] width 164 height 52
click at [467, 495] on span "20066" at bounding box center [457, 494] width 33 height 11
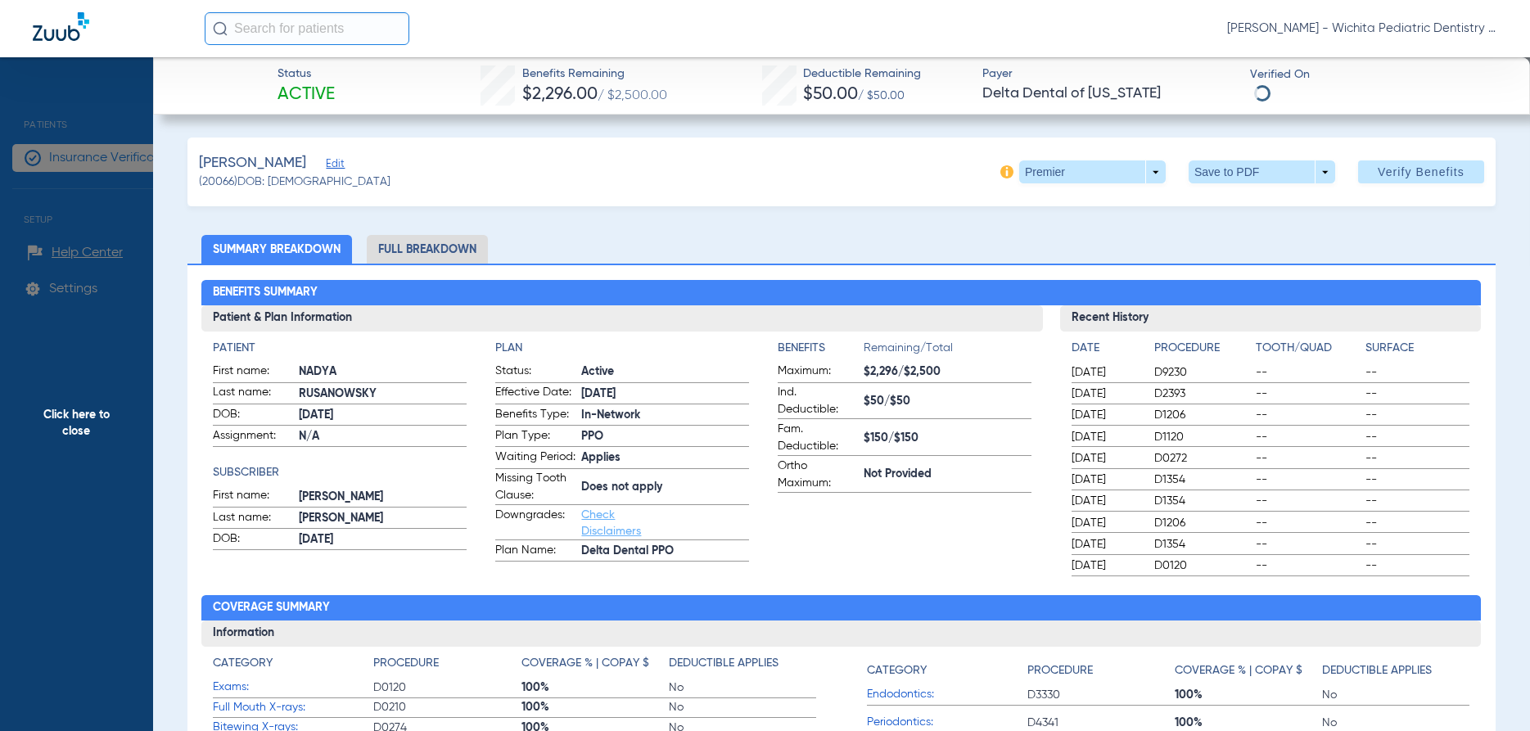
click at [400, 251] on li "Full Breakdown" at bounding box center [427, 249] width 121 height 29
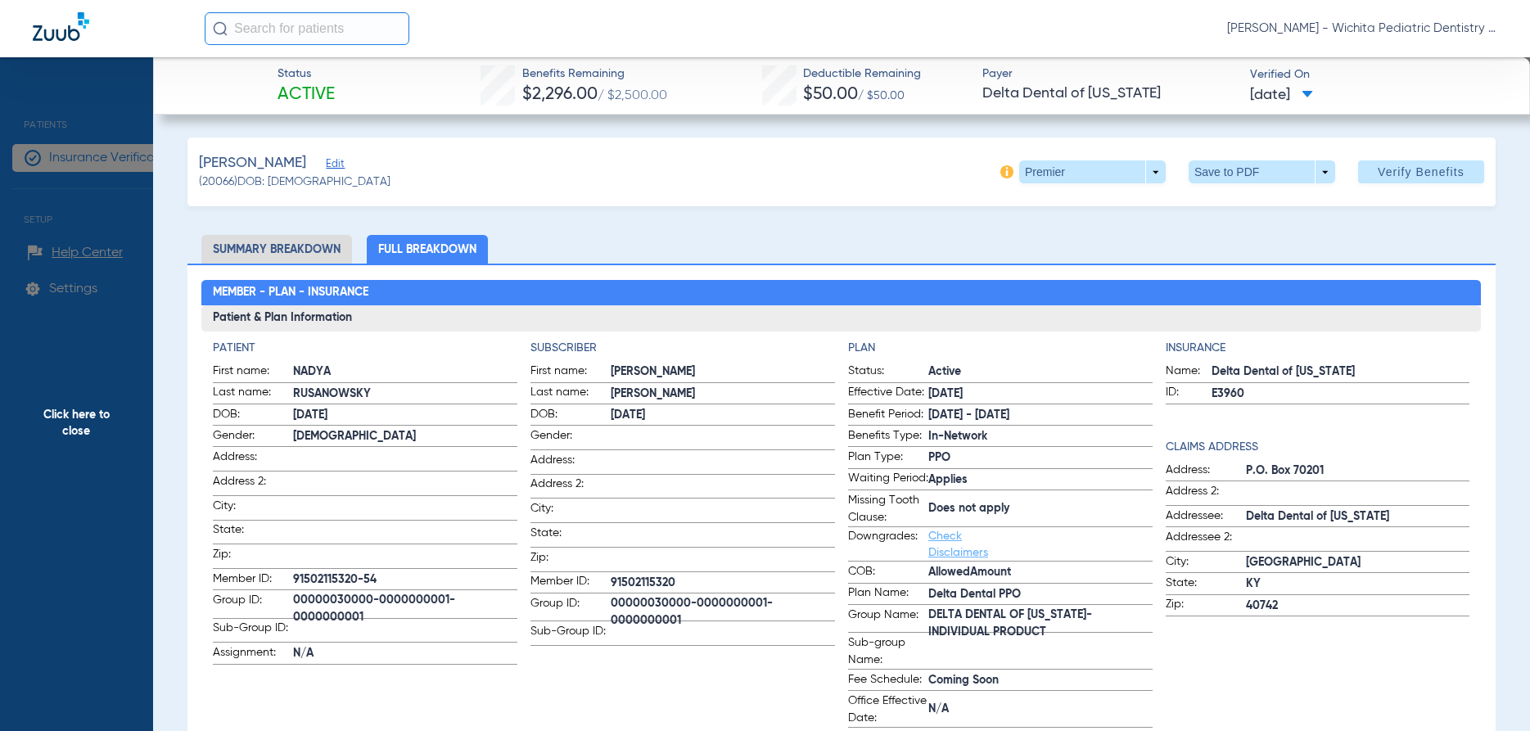
click at [88, 420] on span "Click here to close" at bounding box center [76, 422] width 153 height 731
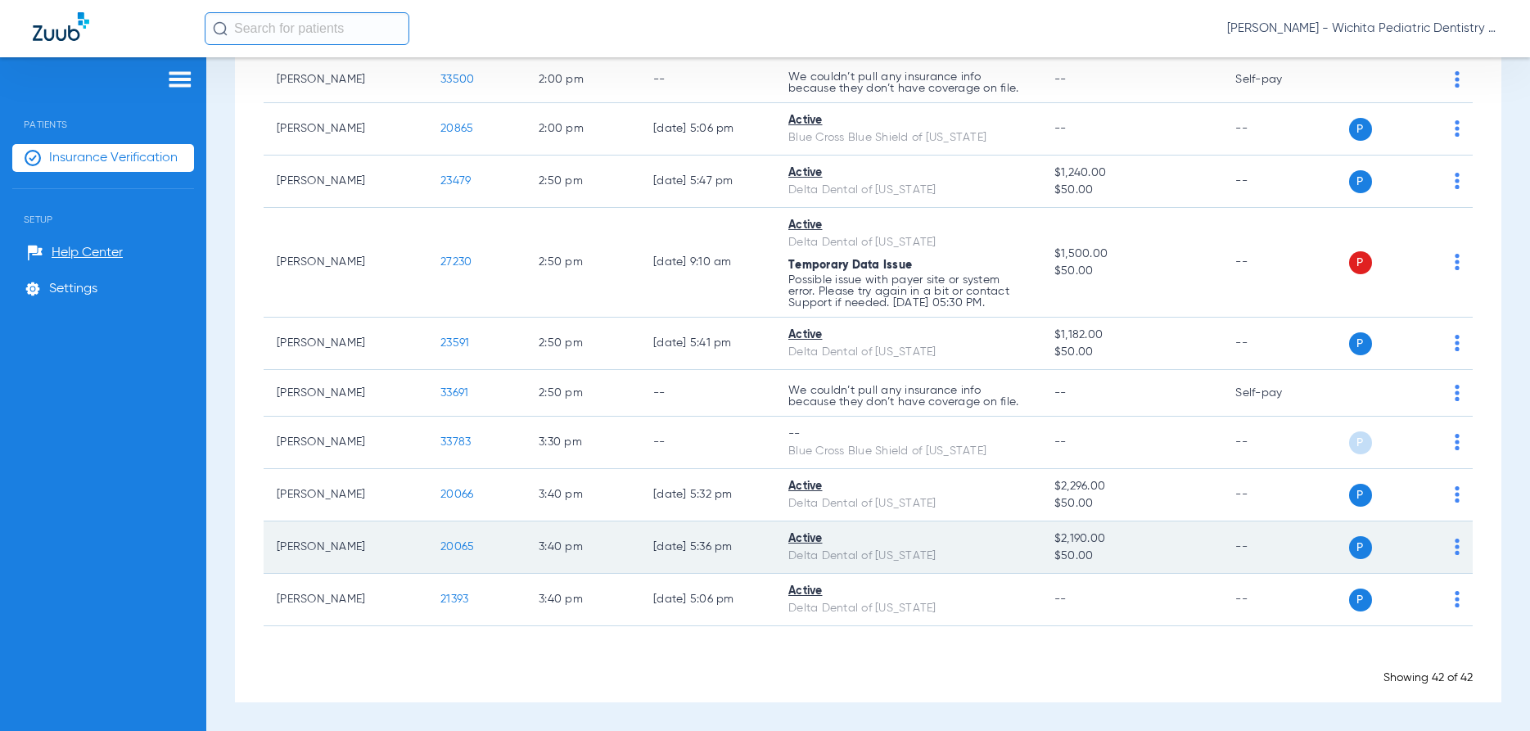
click at [462, 539] on td "20065" at bounding box center [476, 548] width 98 height 52
click at [460, 543] on span "20065" at bounding box center [458, 546] width 34 height 11
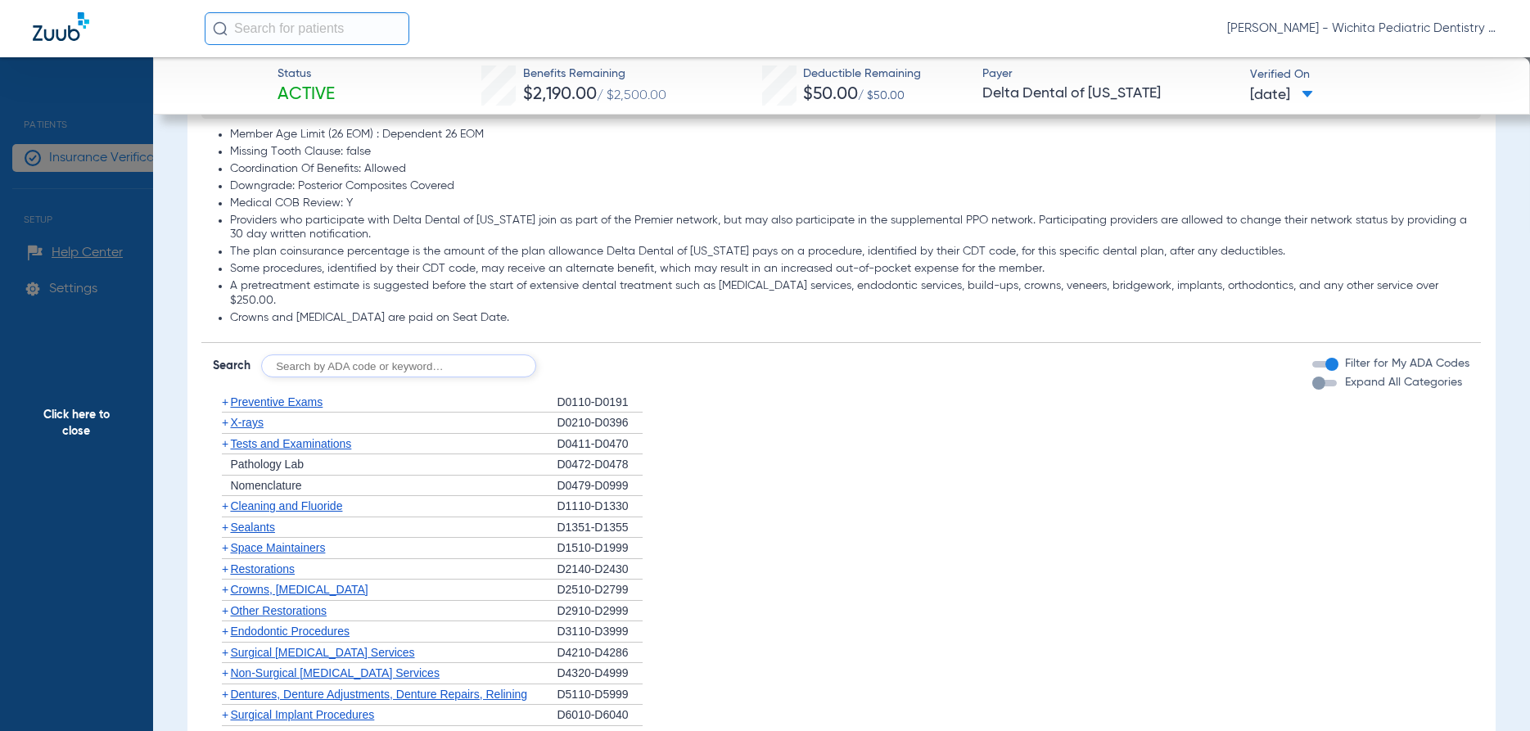
scroll to position [1022, 0]
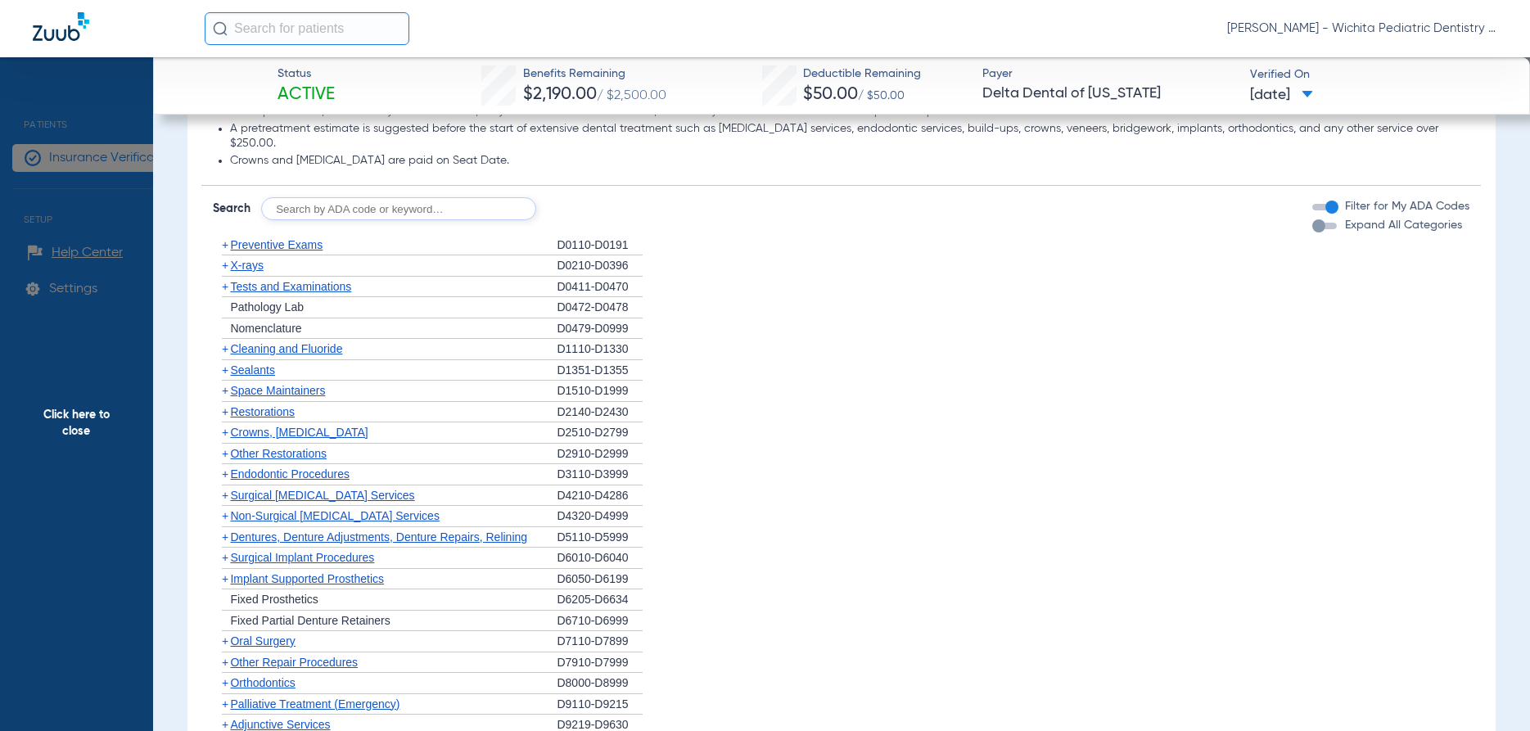
click at [247, 259] on span "X-rays" at bounding box center [246, 265] width 33 height 13
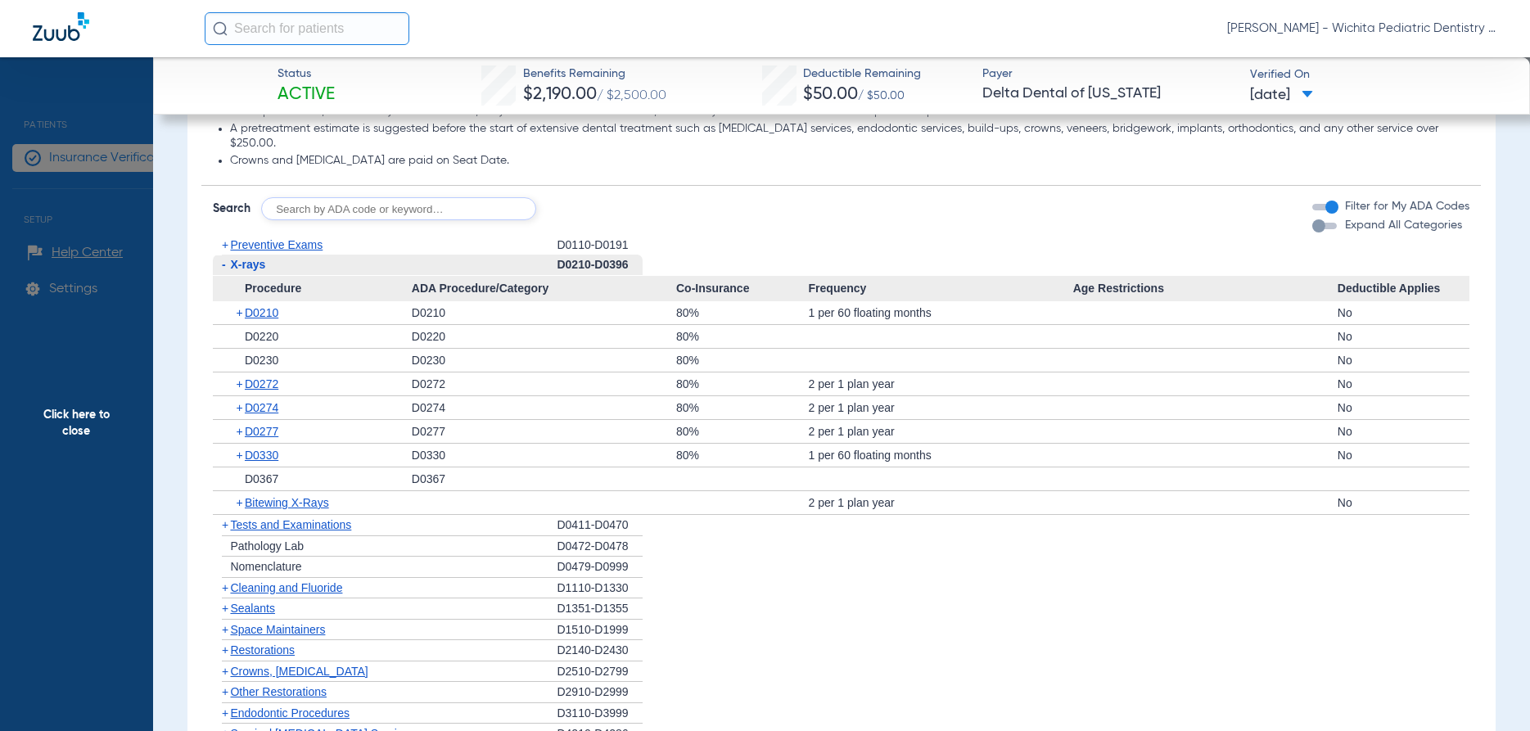
click at [59, 417] on span "Click here to close" at bounding box center [76, 422] width 153 height 731
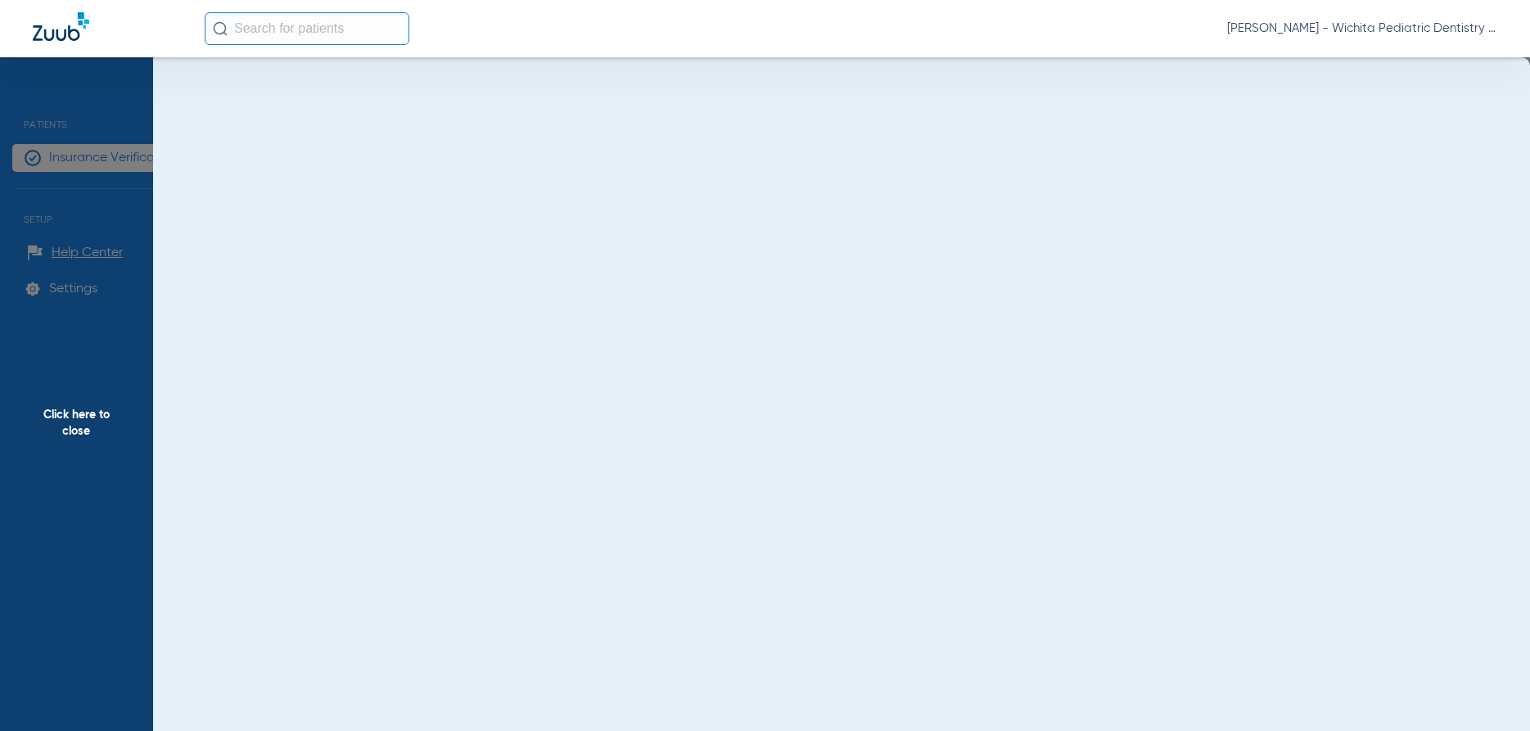
scroll to position [0, 0]
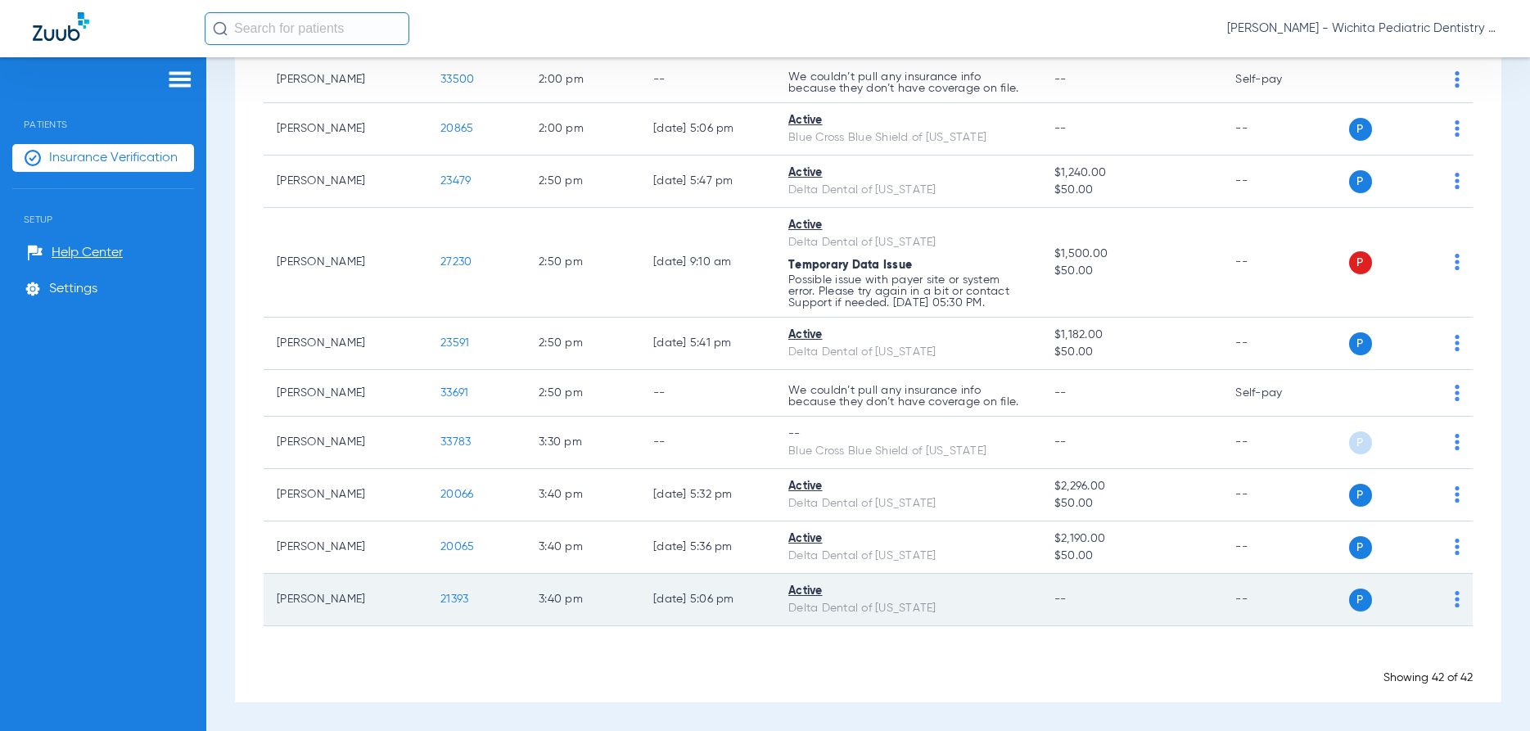
click at [459, 601] on span "21393" at bounding box center [455, 599] width 28 height 11
